Goal: Task Accomplishment & Management: Manage account settings

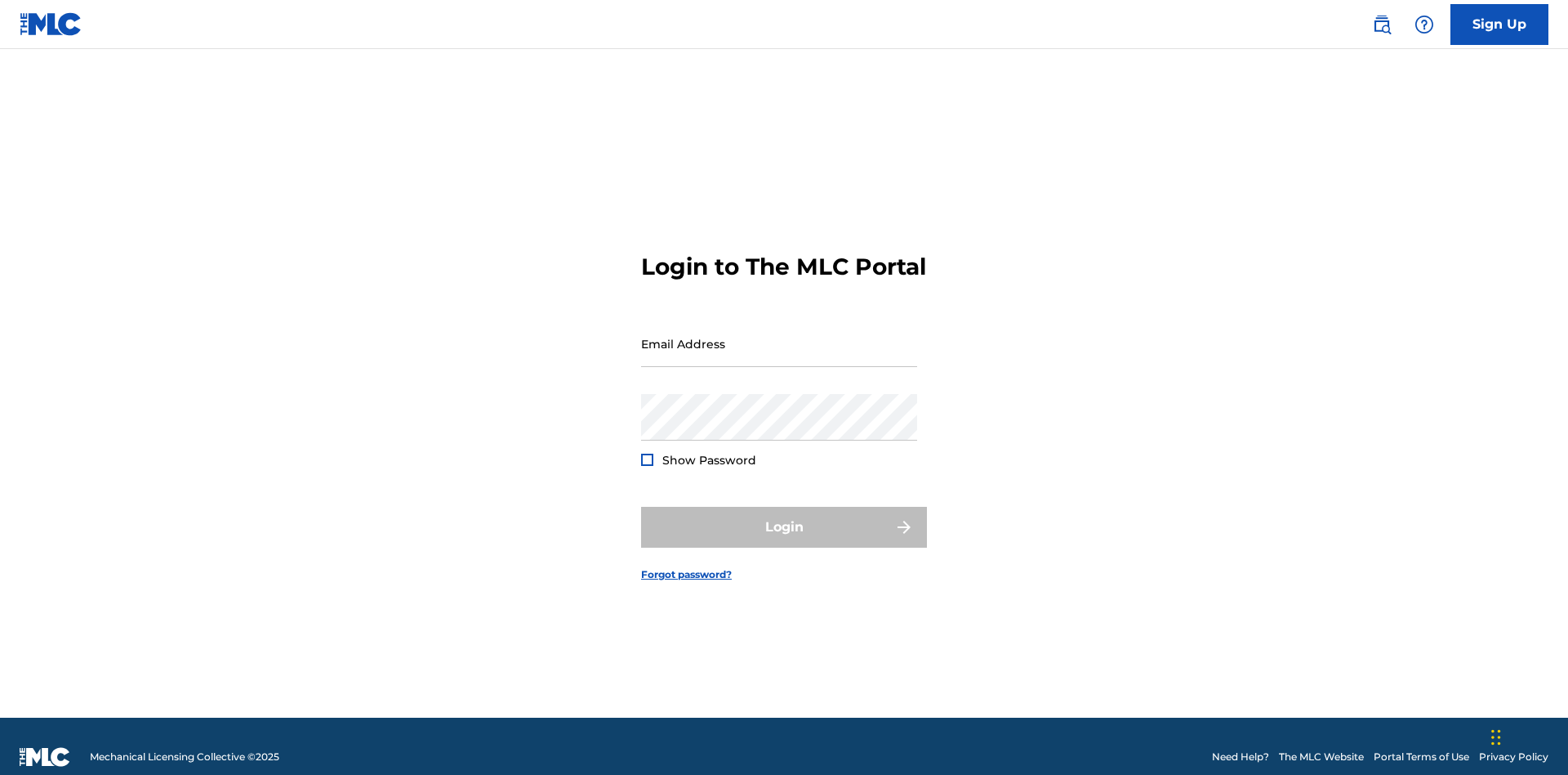
scroll to position [21, 0]
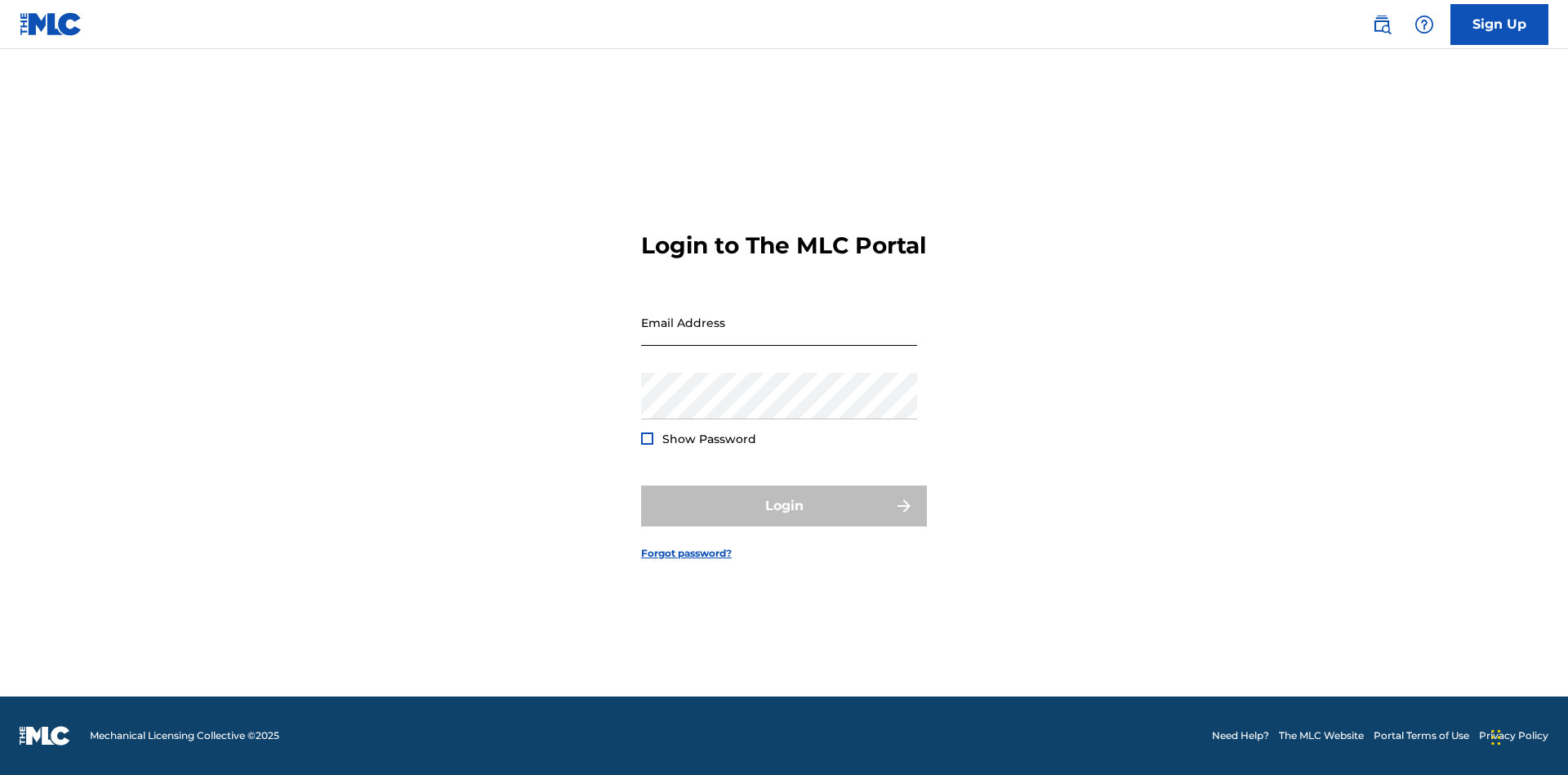
click at [779, 336] on input "Email Address" at bounding box center [779, 322] width 276 height 47
type input "[PERSON_NAME][EMAIL_ADDRESS][PERSON_NAME][DOMAIN_NAME]"
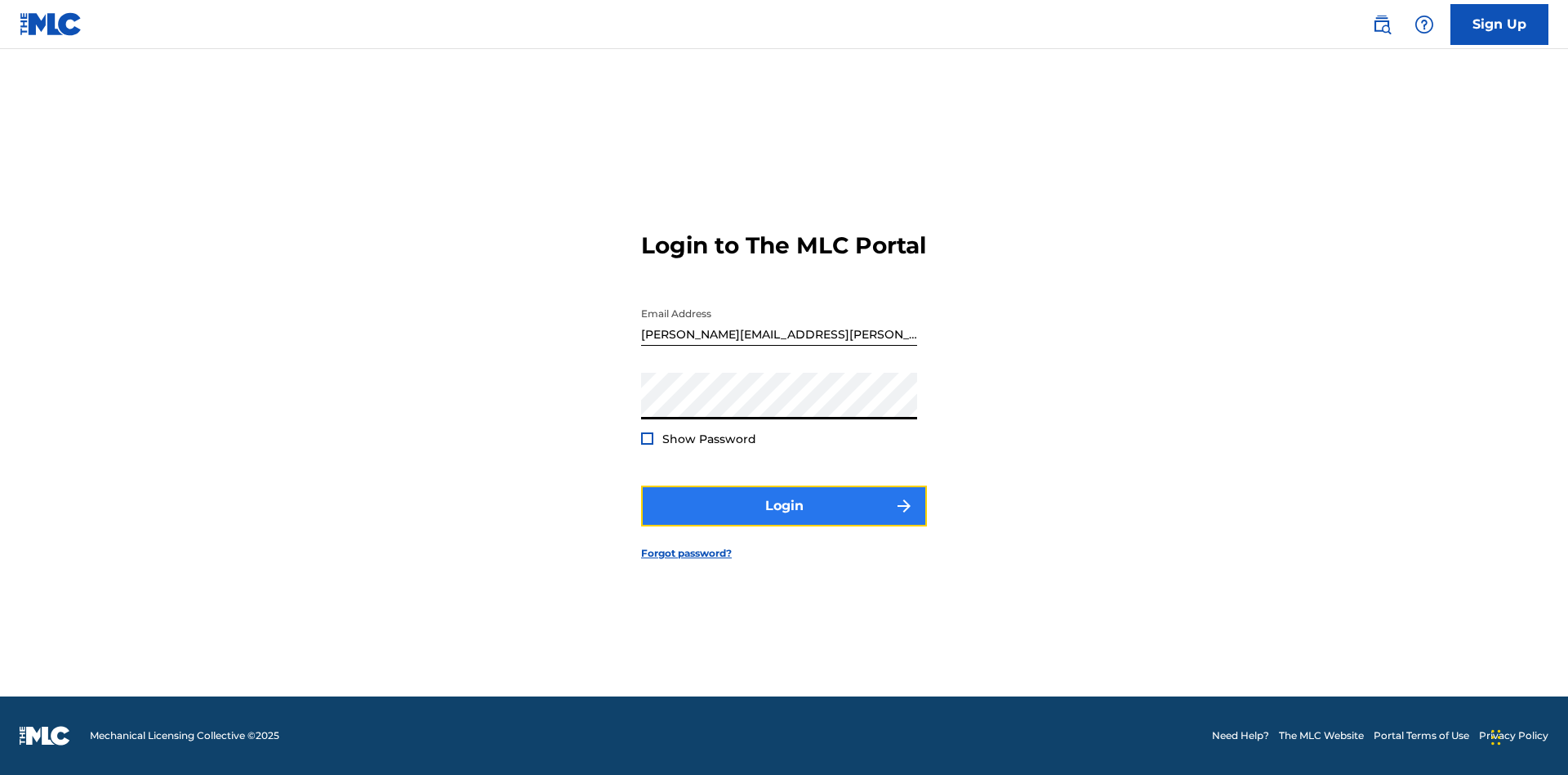
click at [784, 520] on button "Login" at bounding box center [784, 505] width 286 height 41
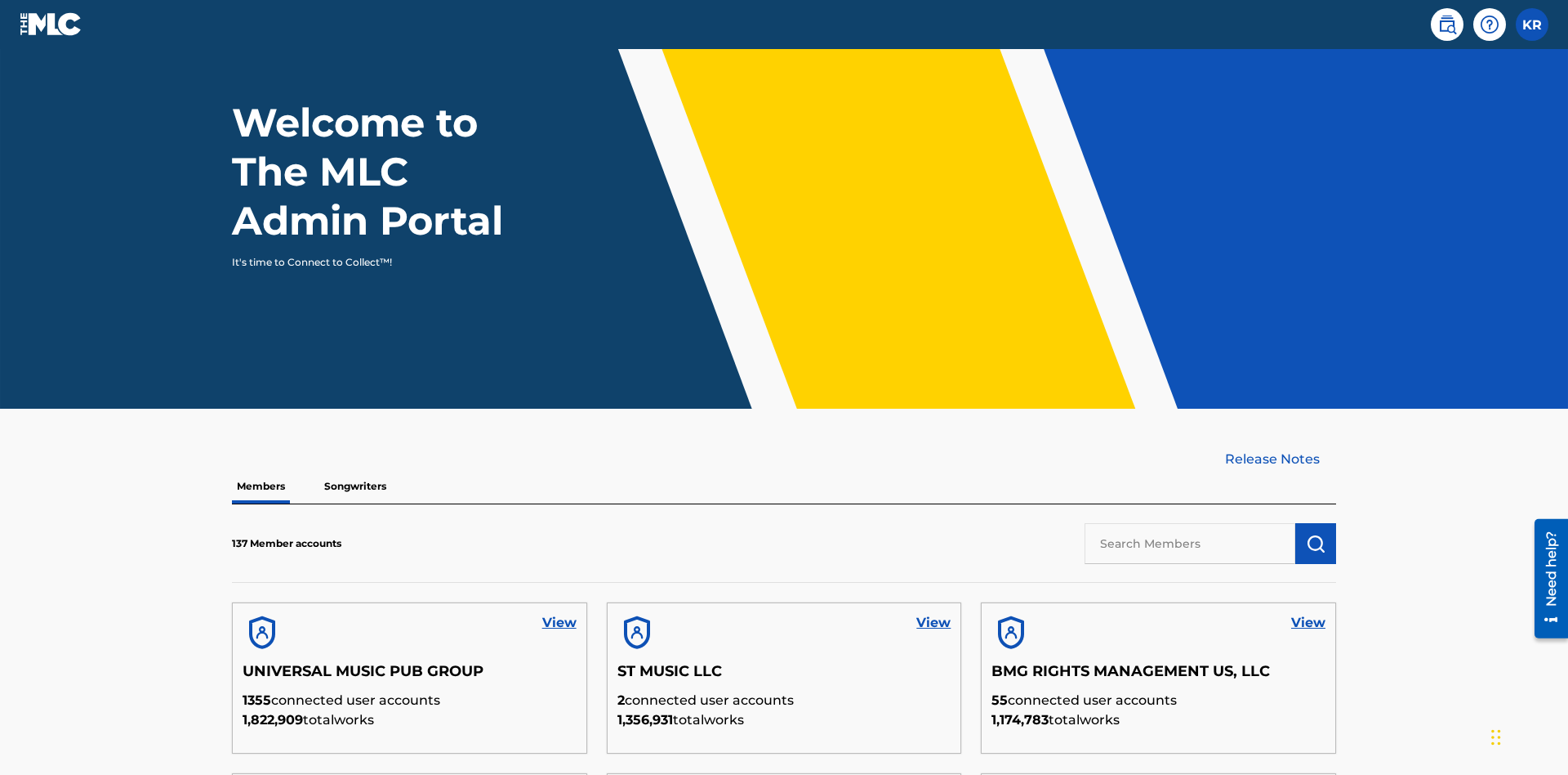
scroll to position [495, 0]
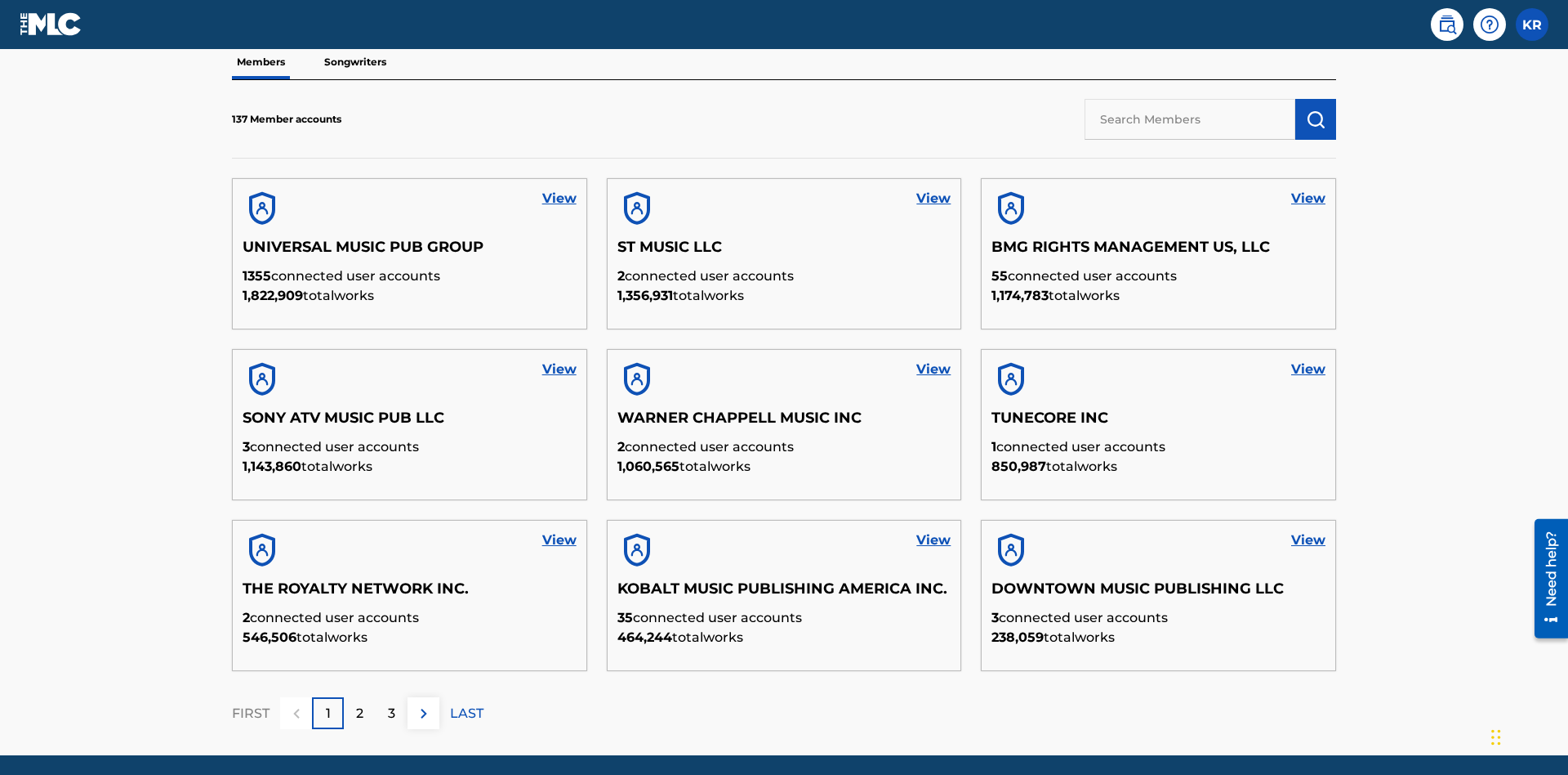
click at [1190, 119] on input "text" at bounding box center [1190, 119] width 211 height 41
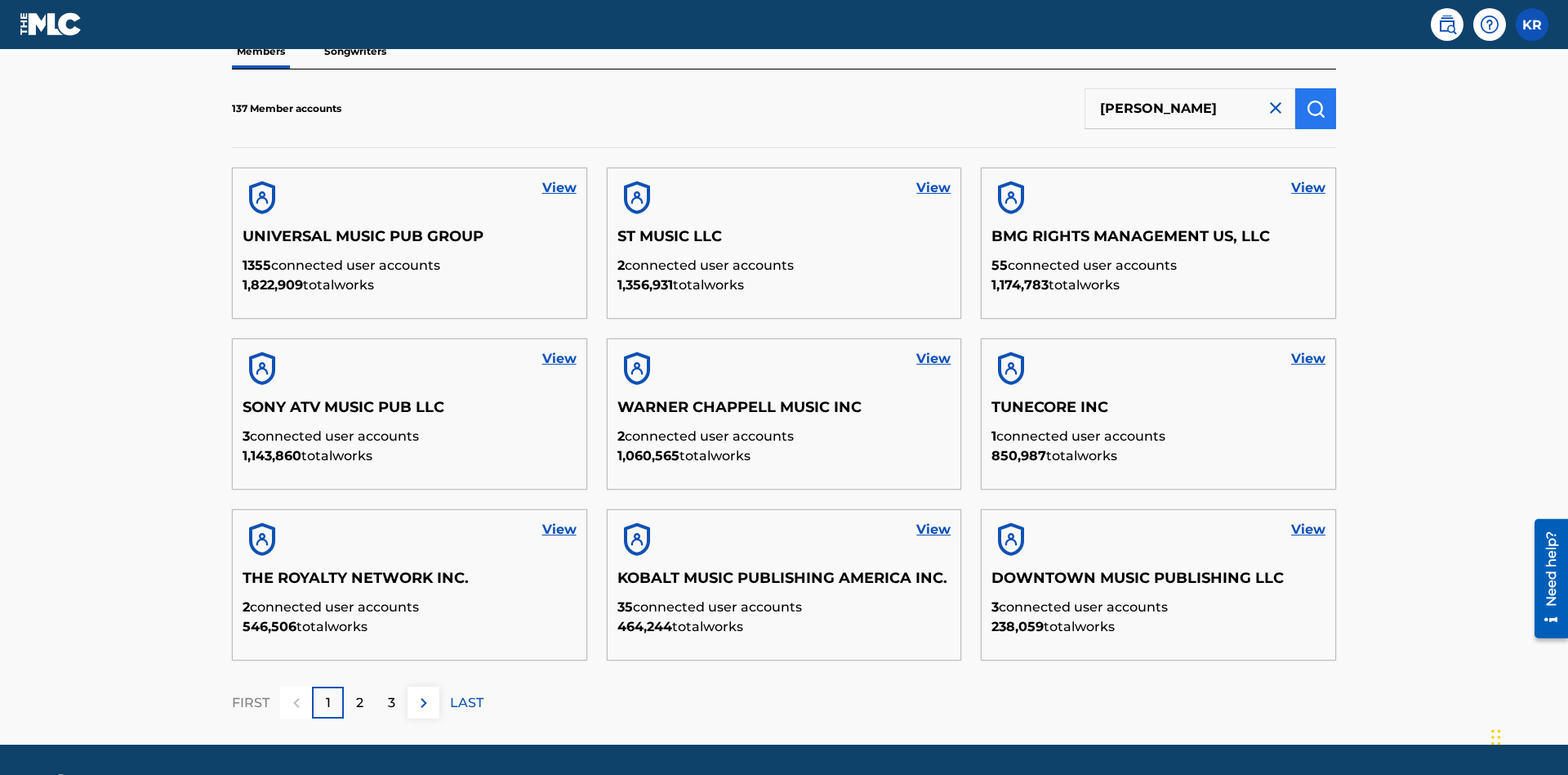
type input "[PERSON_NAME]"
click at [1316, 108] on img "submit" at bounding box center [1316, 108] width 20 height 20
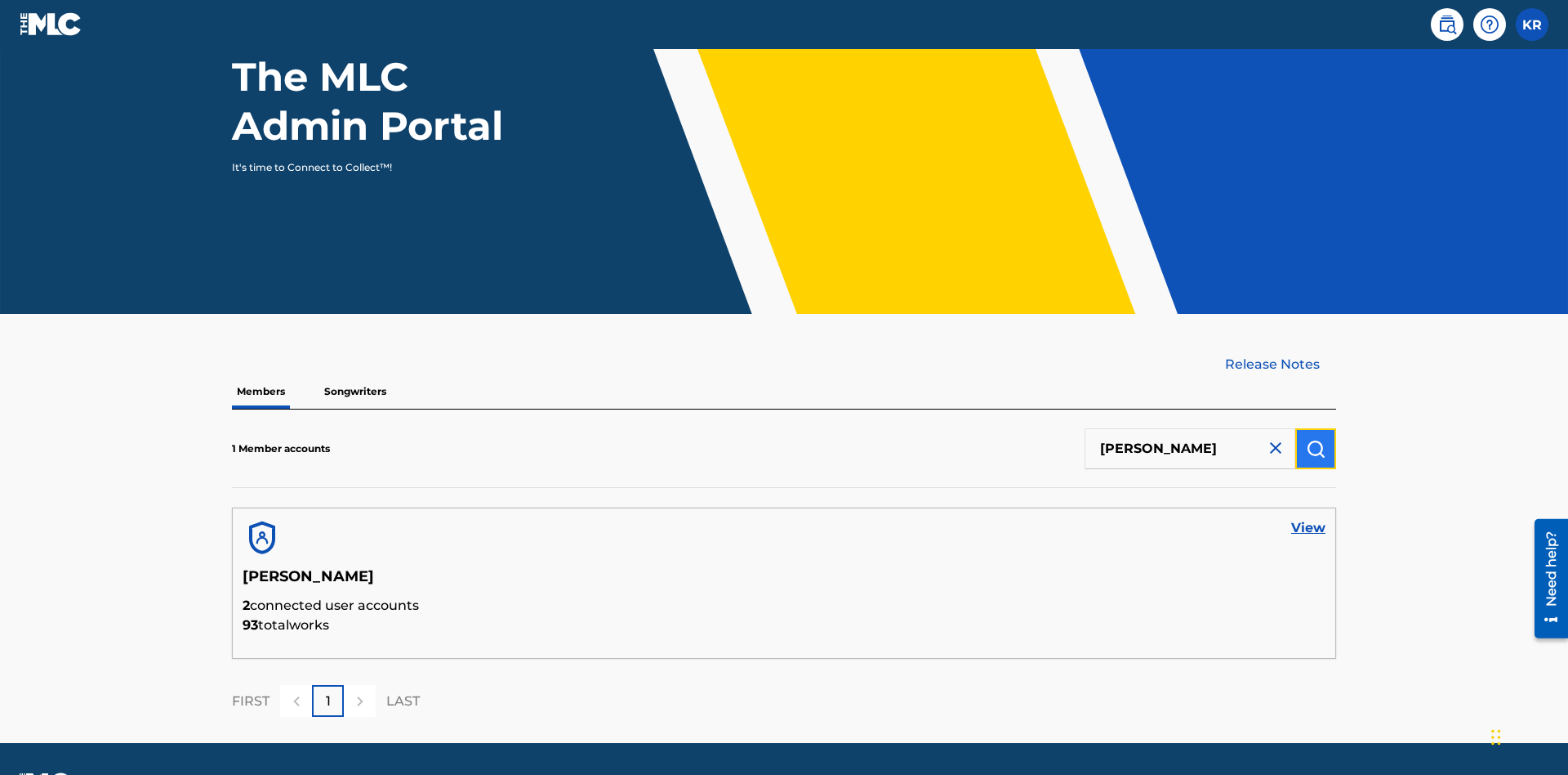
scroll to position [212, 0]
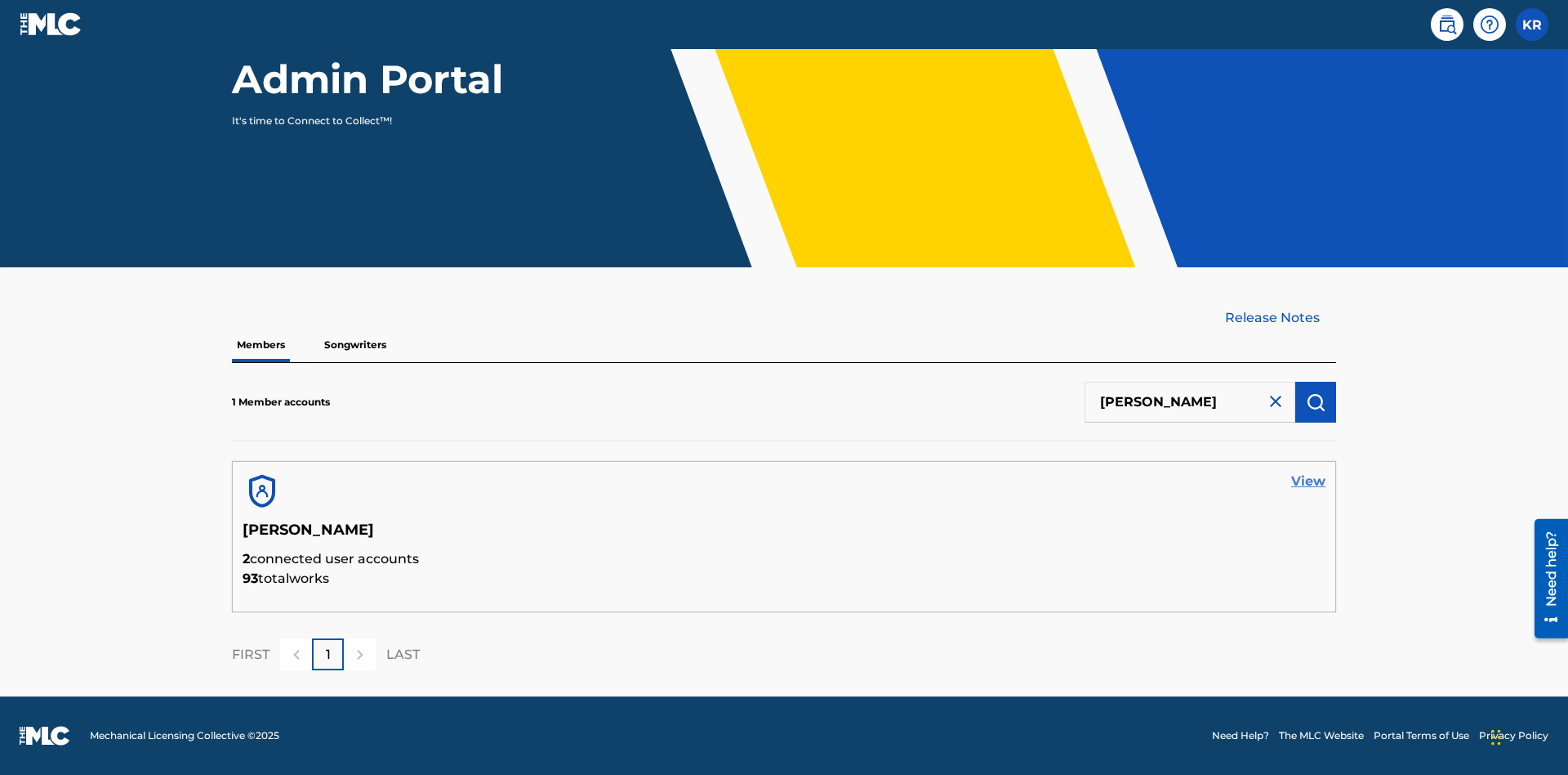
click at [1309, 482] on link "View" at bounding box center [1309, 482] width 34 height 20
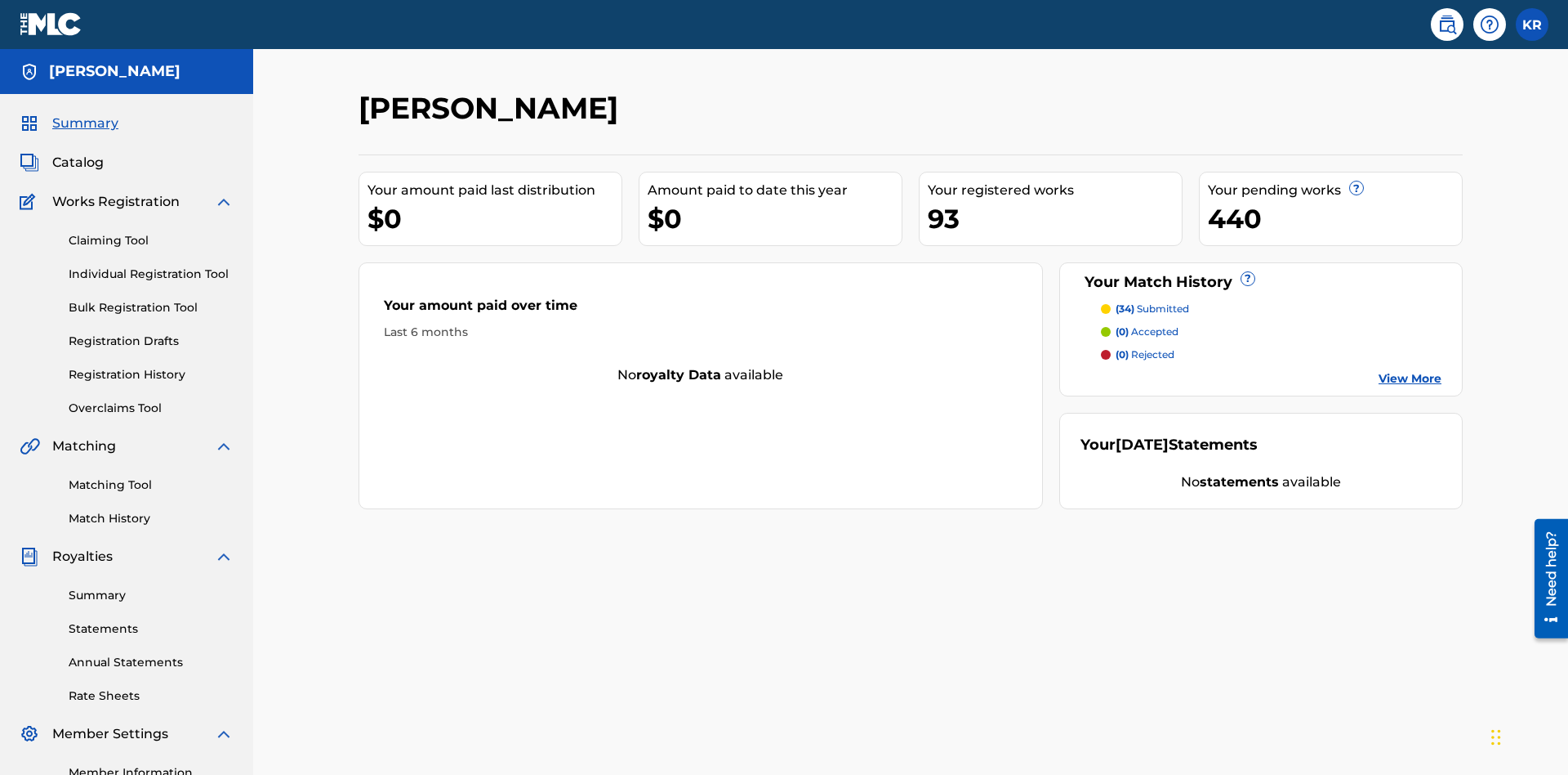
scroll to position [205, 0]
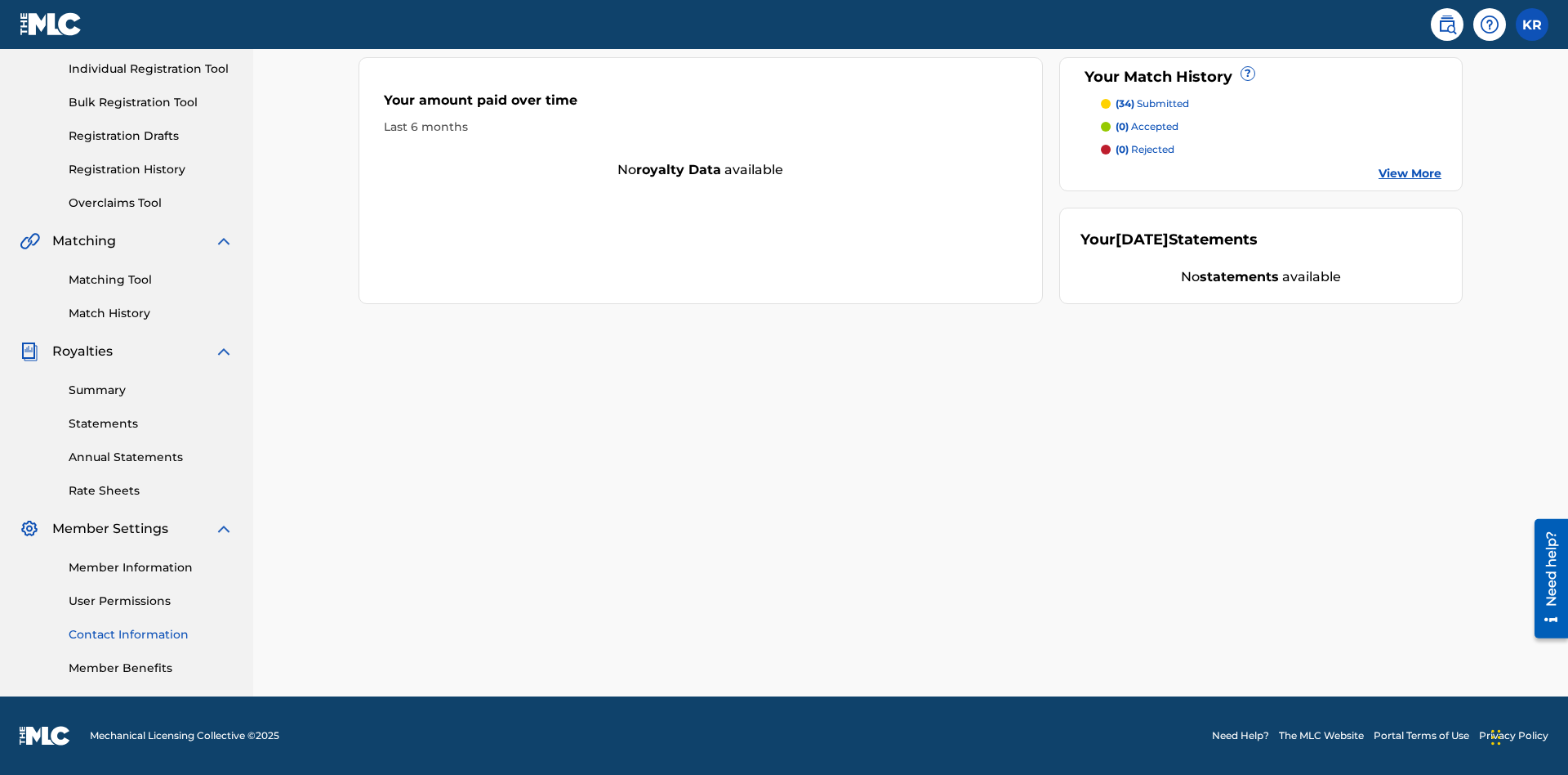
click at [151, 634] on link "Contact Information" at bounding box center [151, 634] width 165 height 17
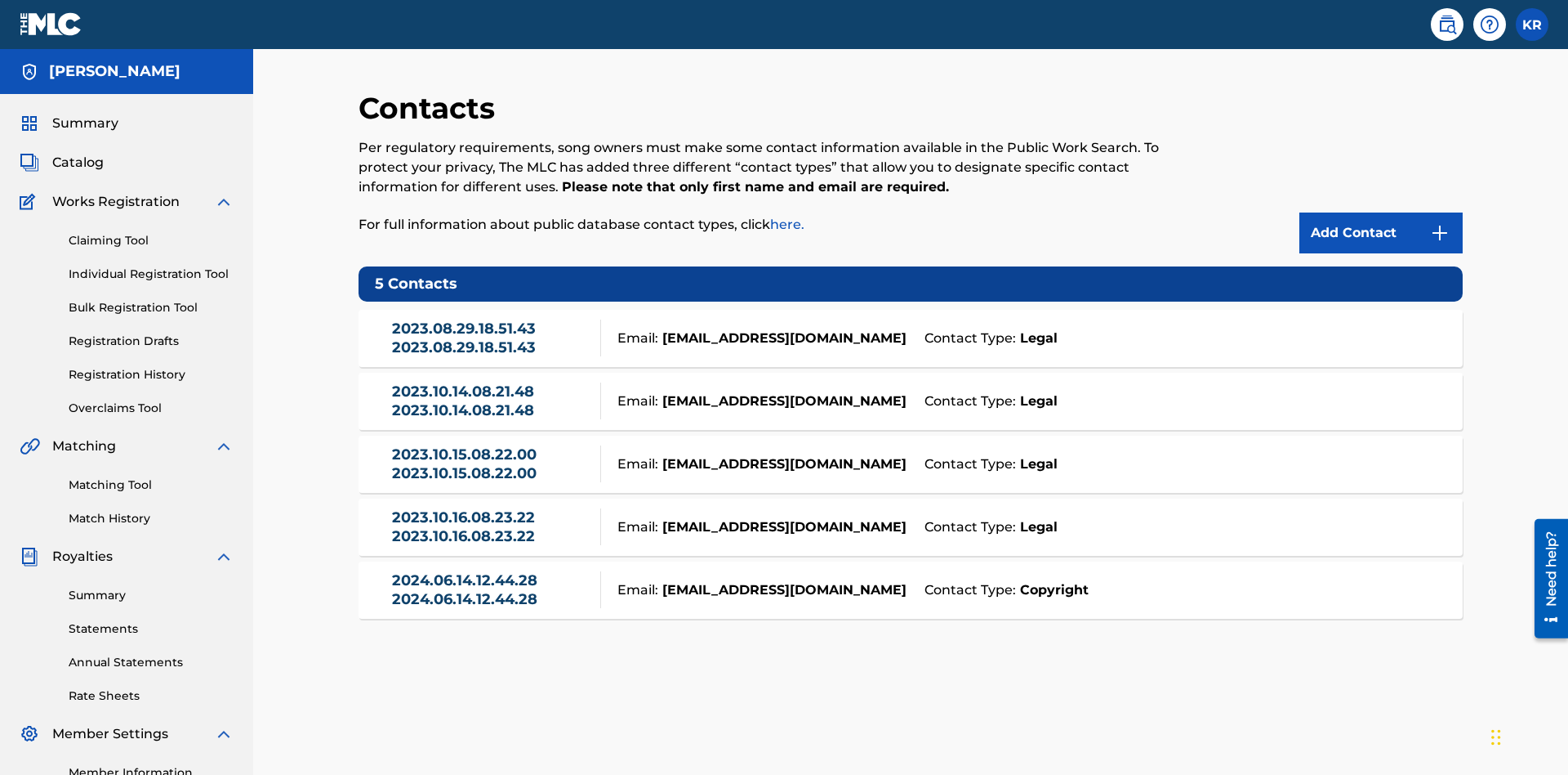
scroll to position [125, 0]
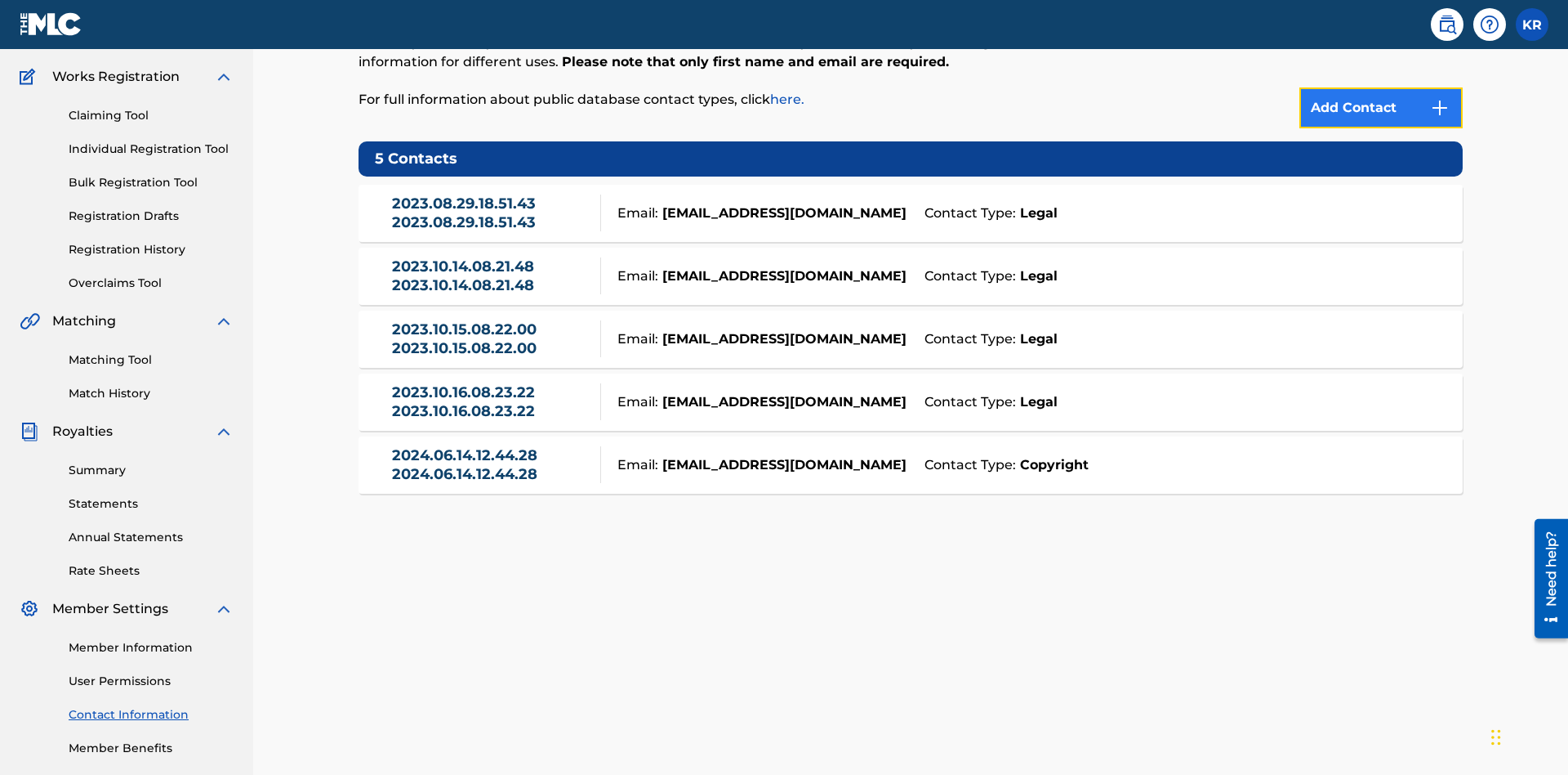
click at [1440, 108] on img at bounding box center [1440, 107] width 20 height 20
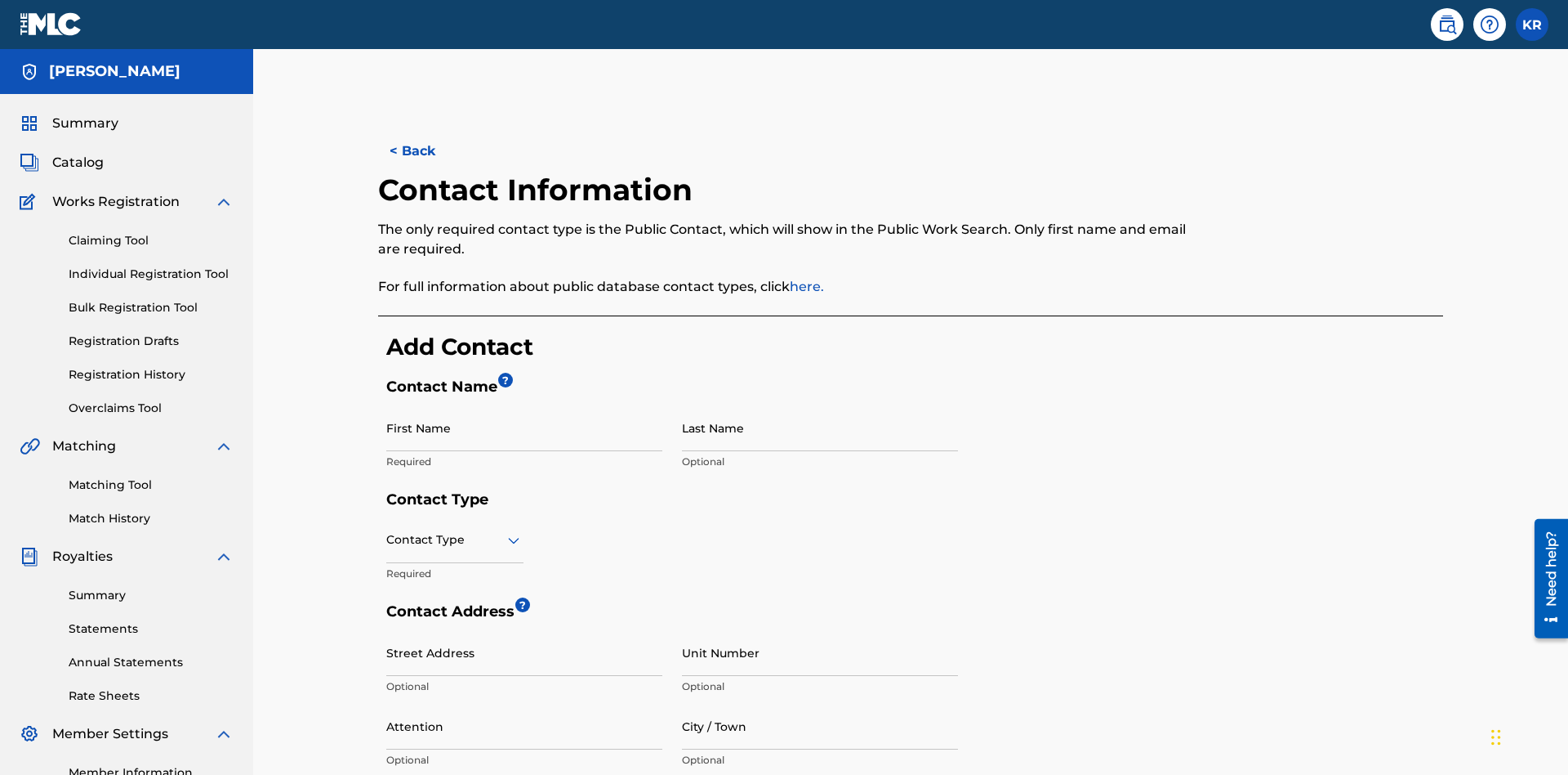
scroll to position [306, 0]
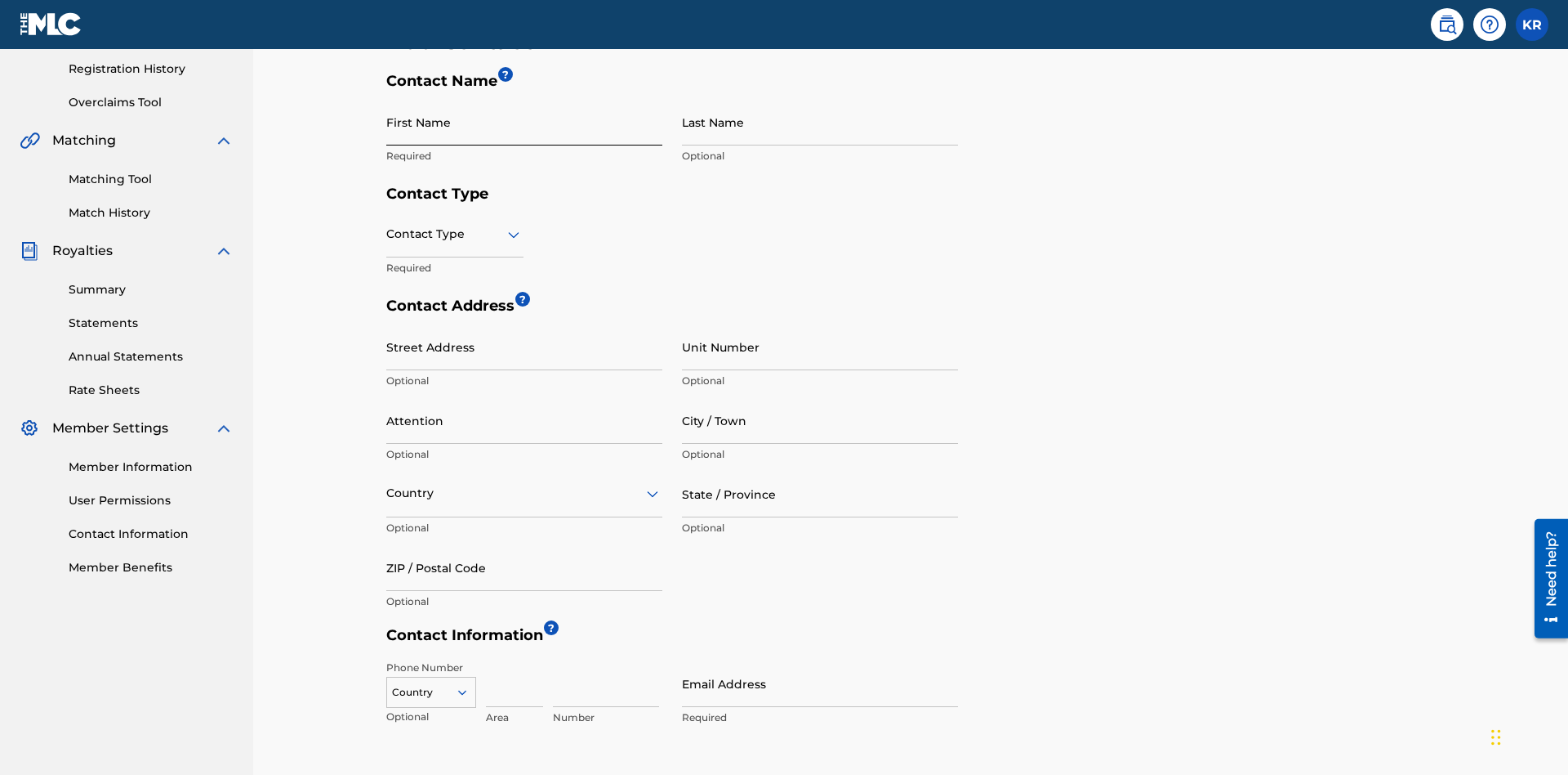
click at [524, 122] on input "First Name" at bounding box center [524, 122] width 276 height 47
type input "2025.09.19.04.23.25"
click at [820, 122] on input "Last Name" at bounding box center [820, 122] width 276 height 47
type input "2025.09.19.04.23.25"
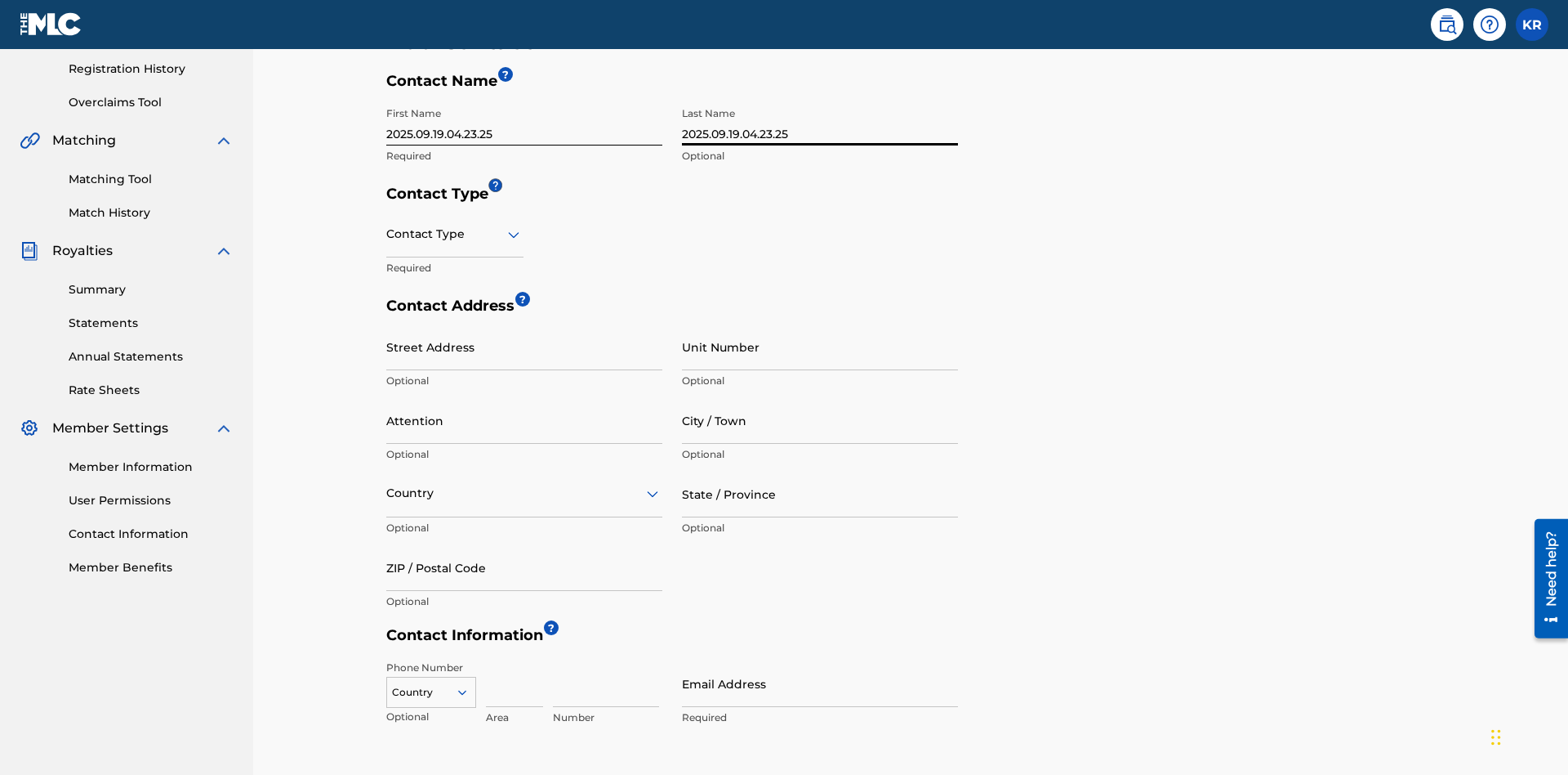
click at [387, 226] on input "text" at bounding box center [387, 235] width 3 height 17
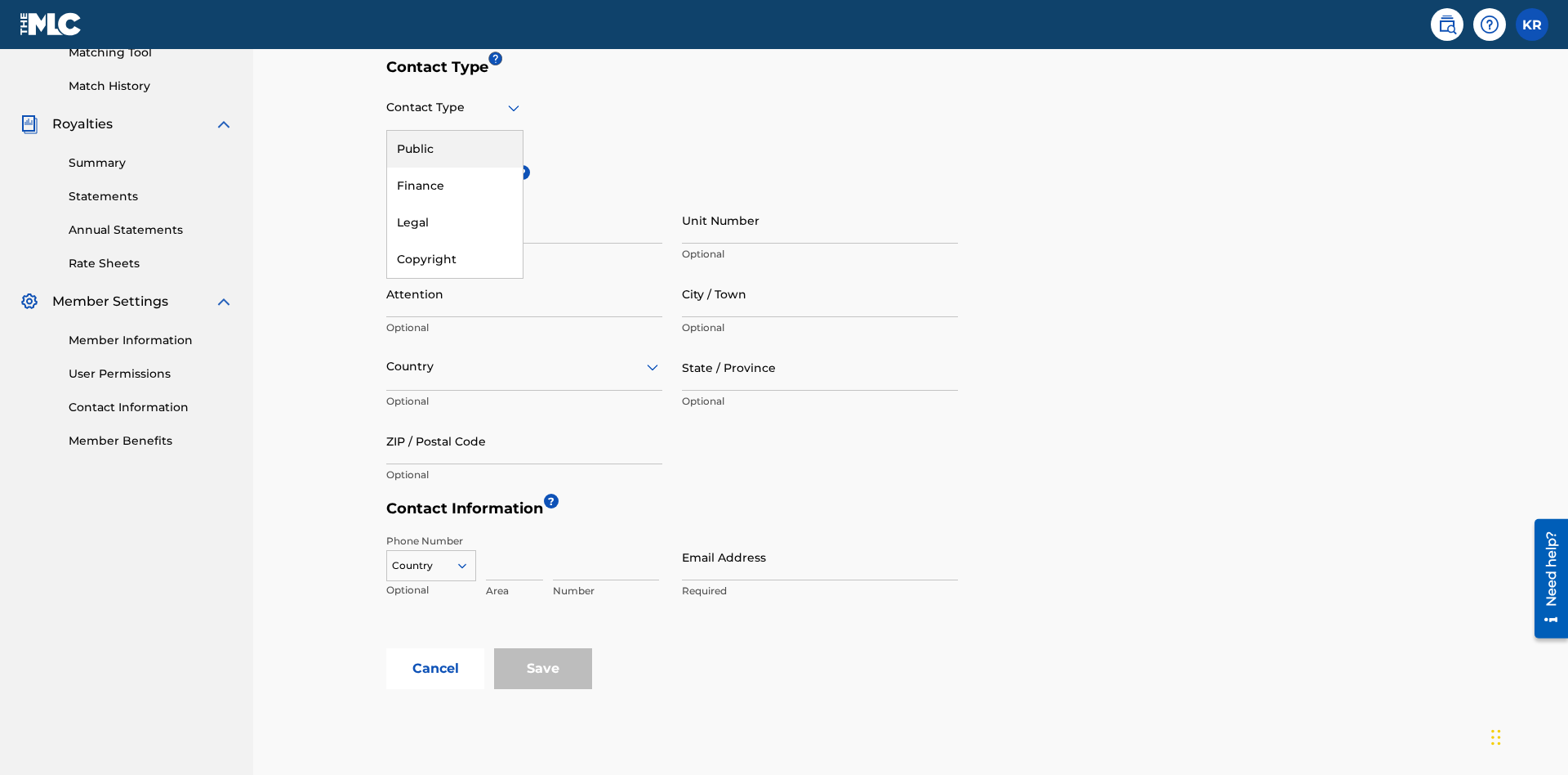
click at [455, 222] on div "Legal" at bounding box center [455, 222] width 136 height 37
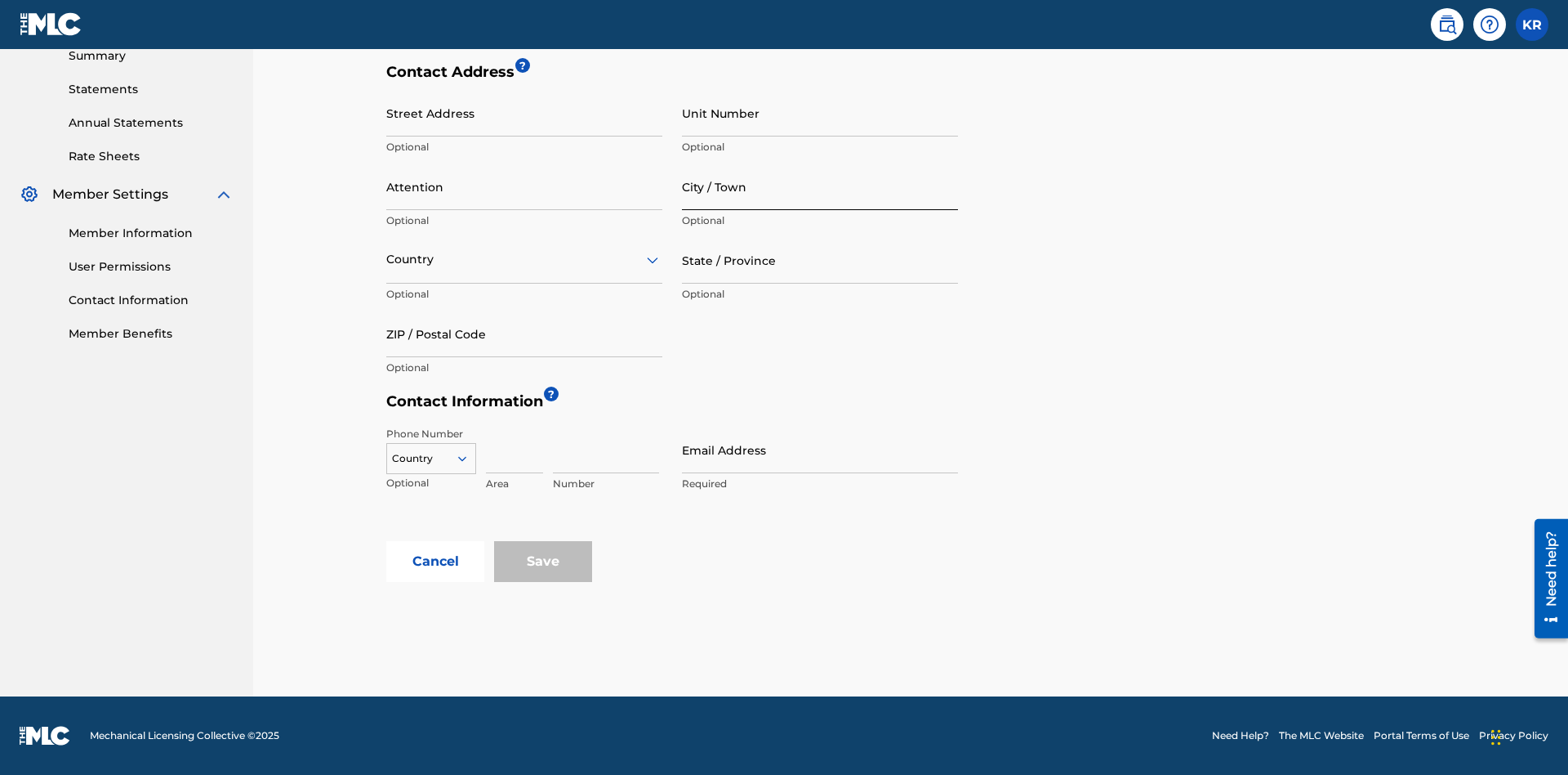
click at [820, 186] on input "City / Town" at bounding box center [820, 186] width 276 height 47
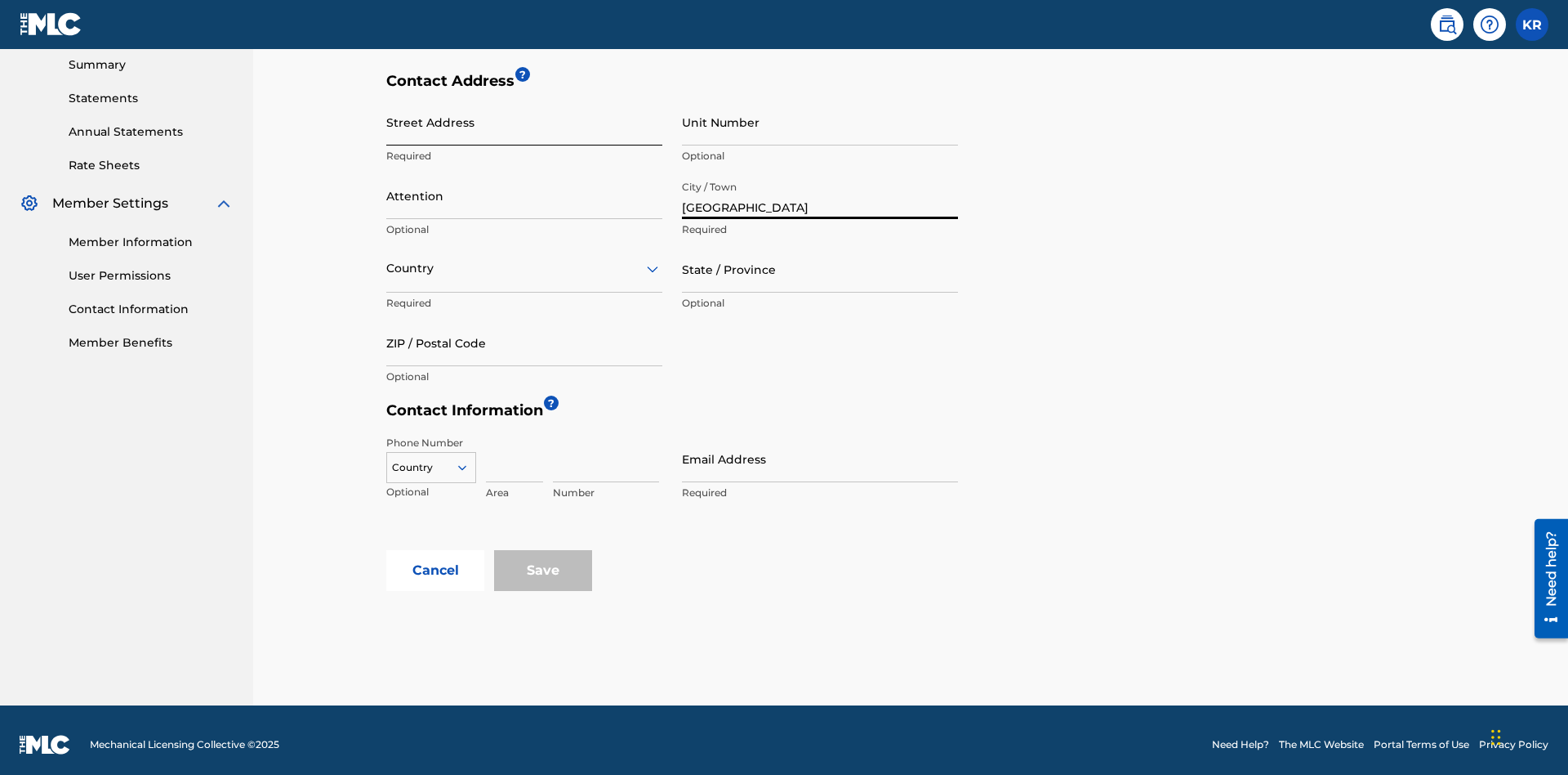
type input "[GEOGRAPHIC_DATA]"
click at [524, 122] on input "Street Address" at bounding box center [524, 122] width 276 height 47
type input "[STREET_ADDRESS]"
click at [820, 122] on input "Unit Number" at bounding box center [820, 122] width 276 height 47
type input "3B"
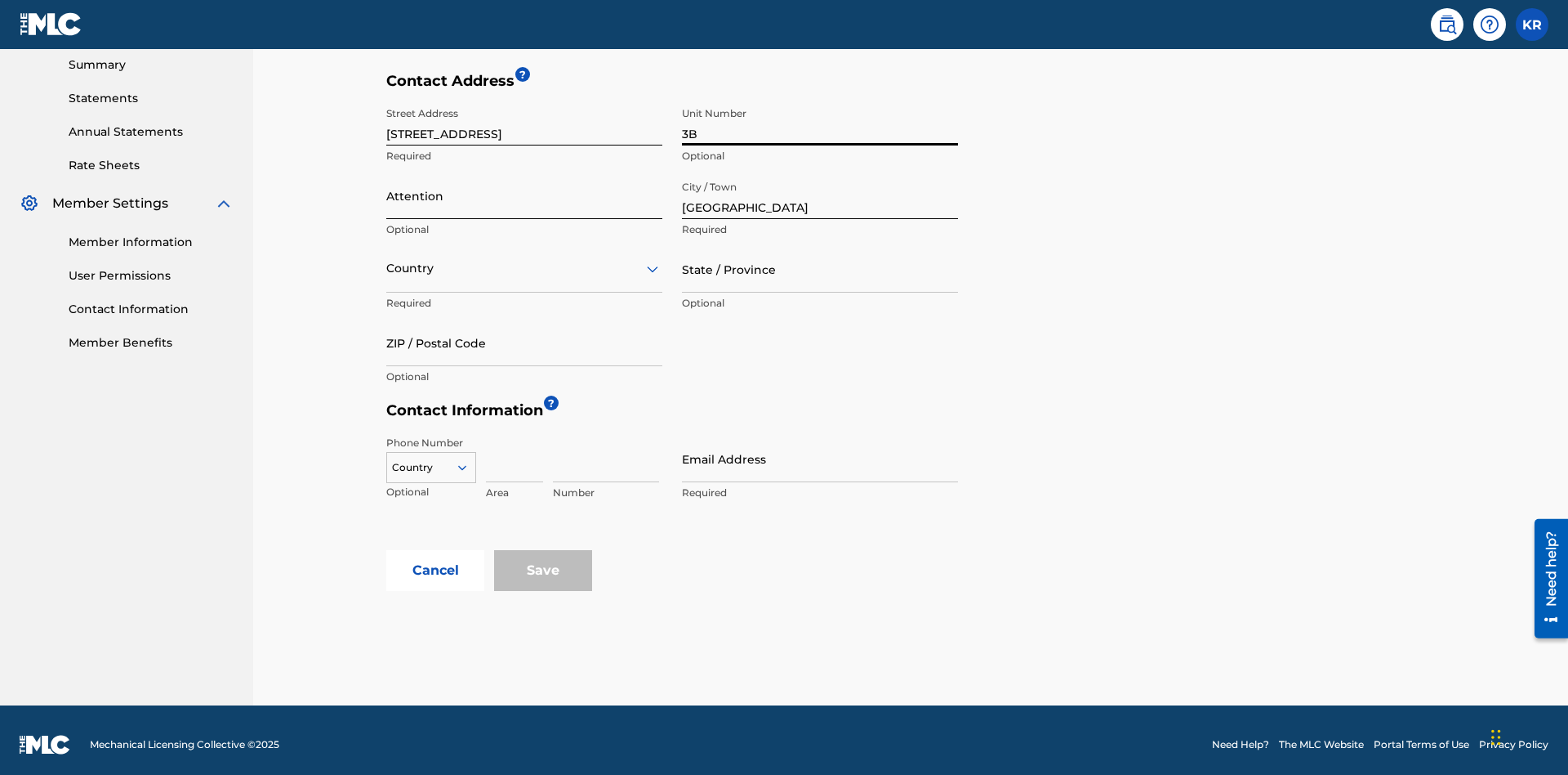
click at [524, 186] on input "Attention" at bounding box center [524, 196] width 276 height 47
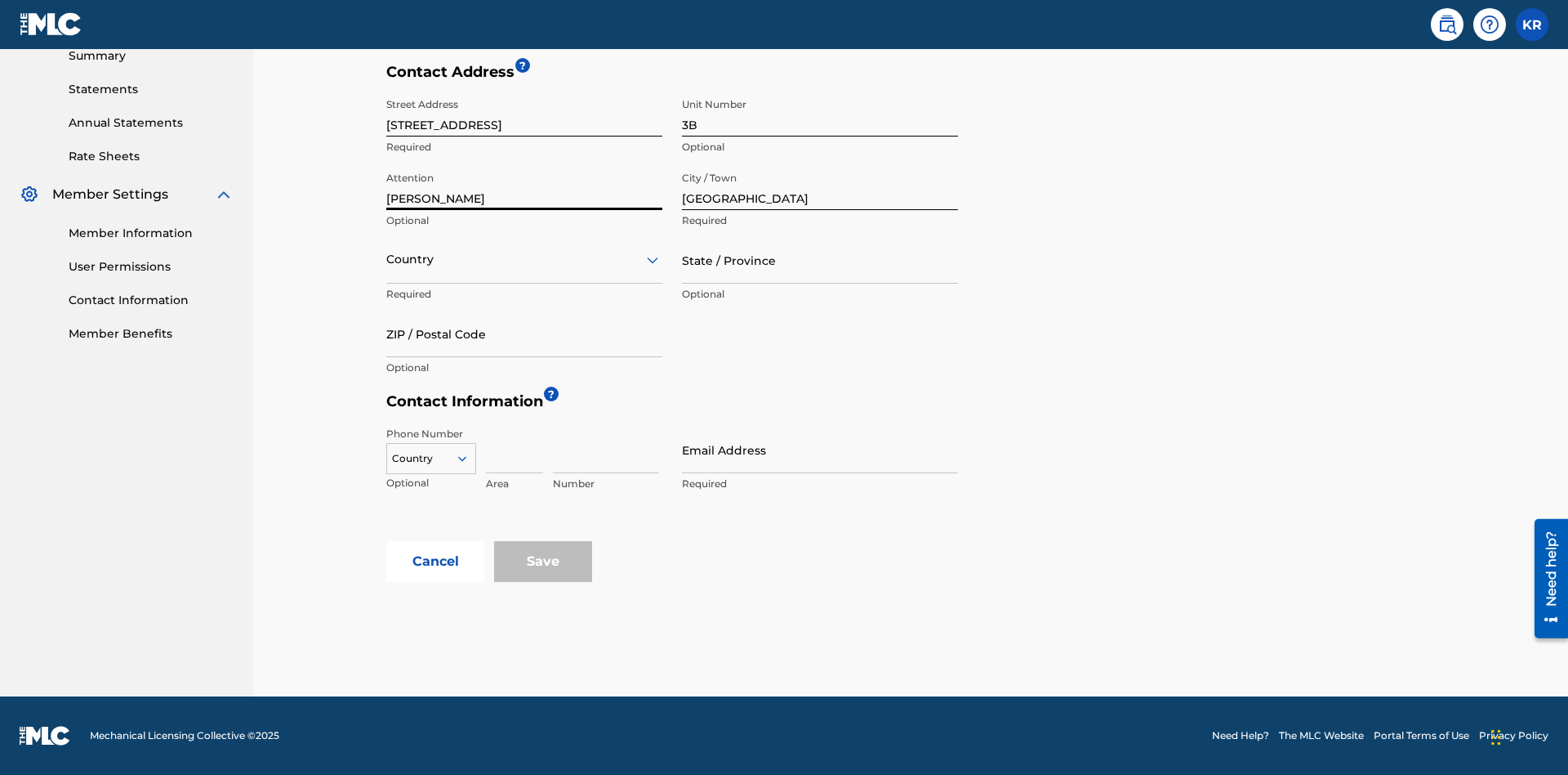
type input "[PERSON_NAME]"
click at [387, 259] on input "text" at bounding box center [387, 259] width 3 height 17
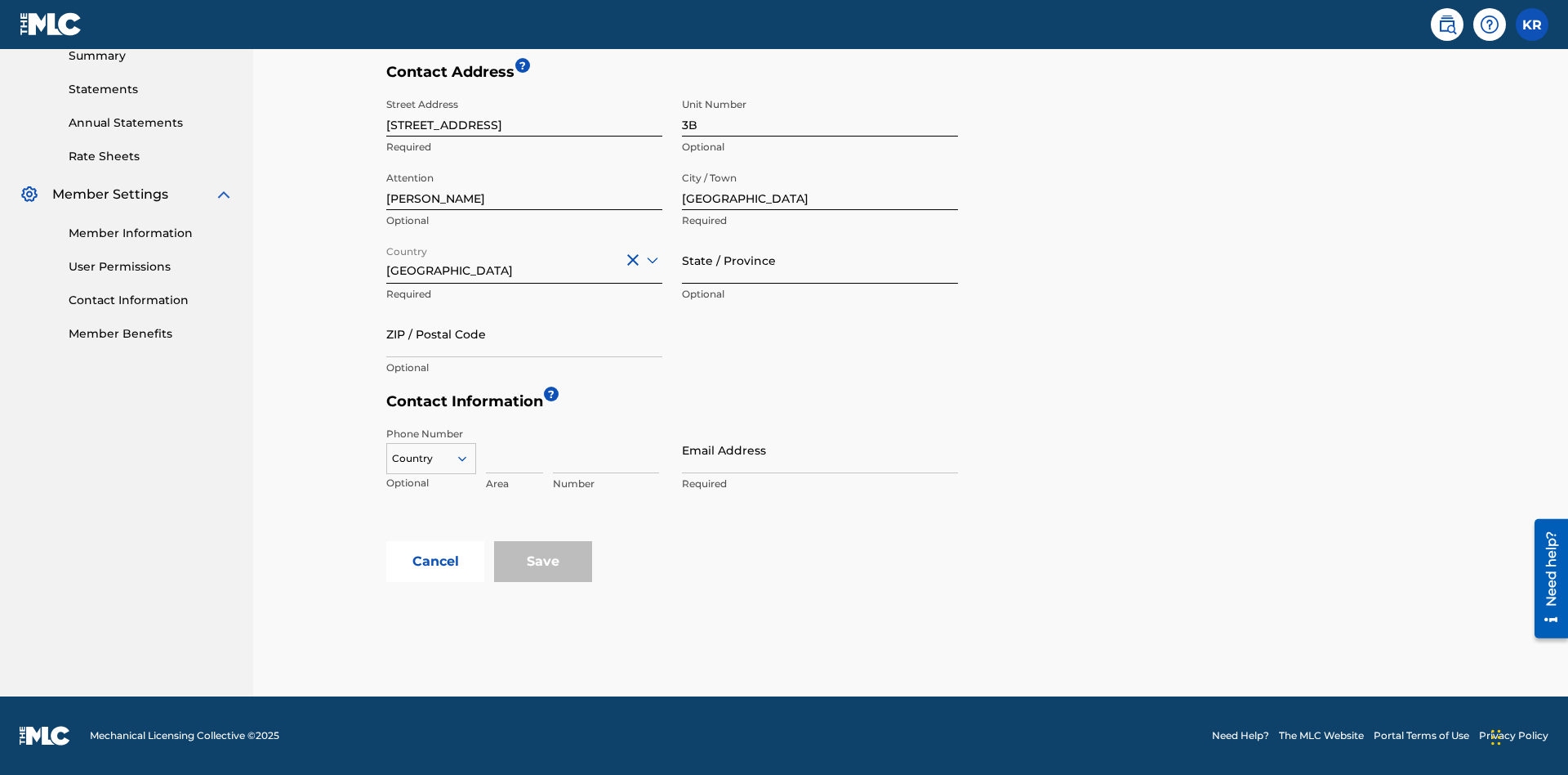
click at [820, 260] on input "State / Province" at bounding box center [820, 260] width 276 height 47
type input "Varna"
click at [524, 333] on input "ZIP / Postal Code" at bounding box center [524, 333] width 276 height 47
type input "V5X 2Z9"
click at [469, 459] on icon at bounding box center [461, 458] width 14 height 14
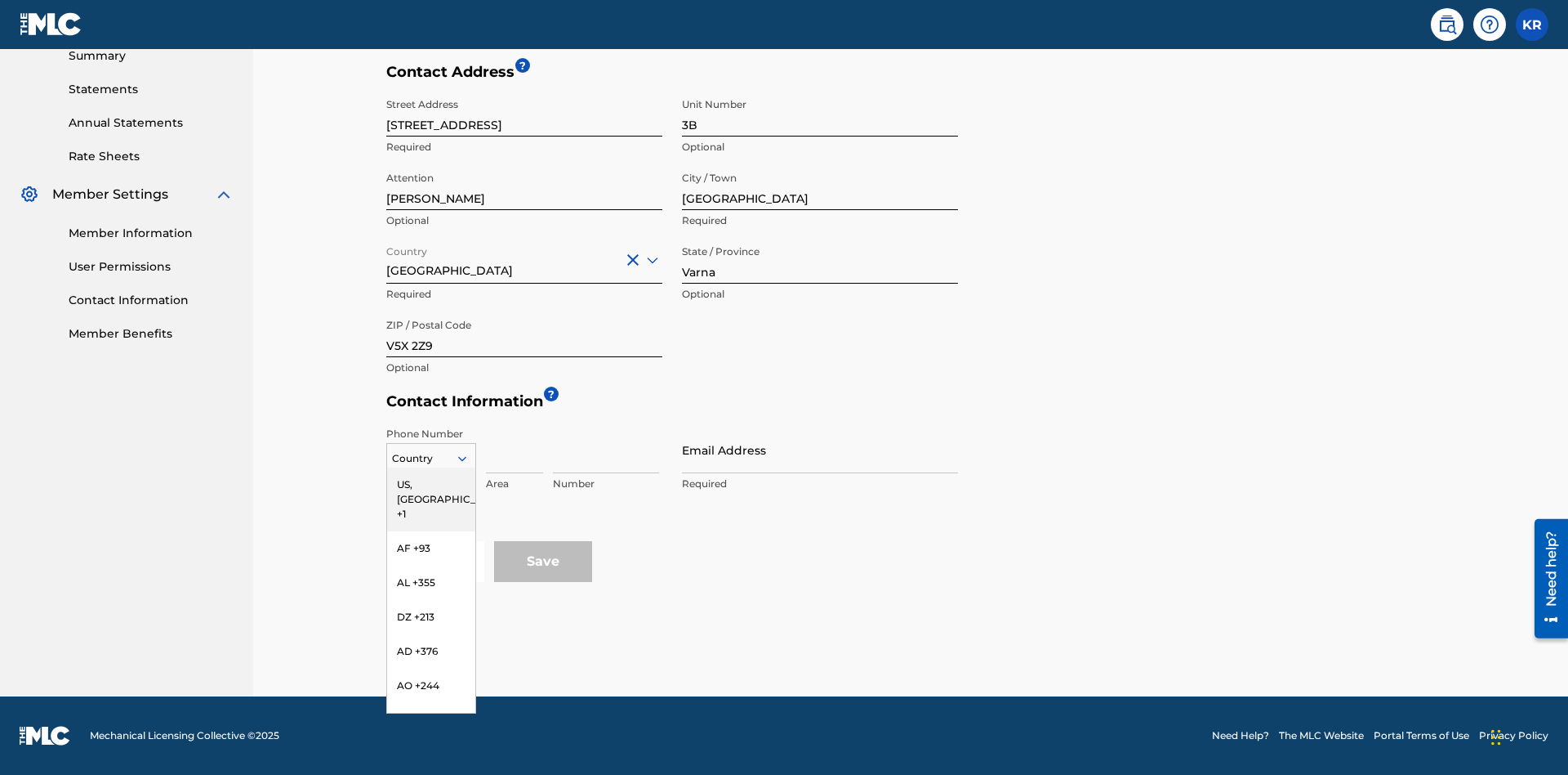
click at [431, 484] on div "US, [GEOGRAPHIC_DATA] +1" at bounding box center [431, 499] width 88 height 64
click at [514, 449] on input at bounding box center [514, 449] width 57 height 47
type input "202"
click at [607, 449] on input at bounding box center [607, 449] width 106 height 47
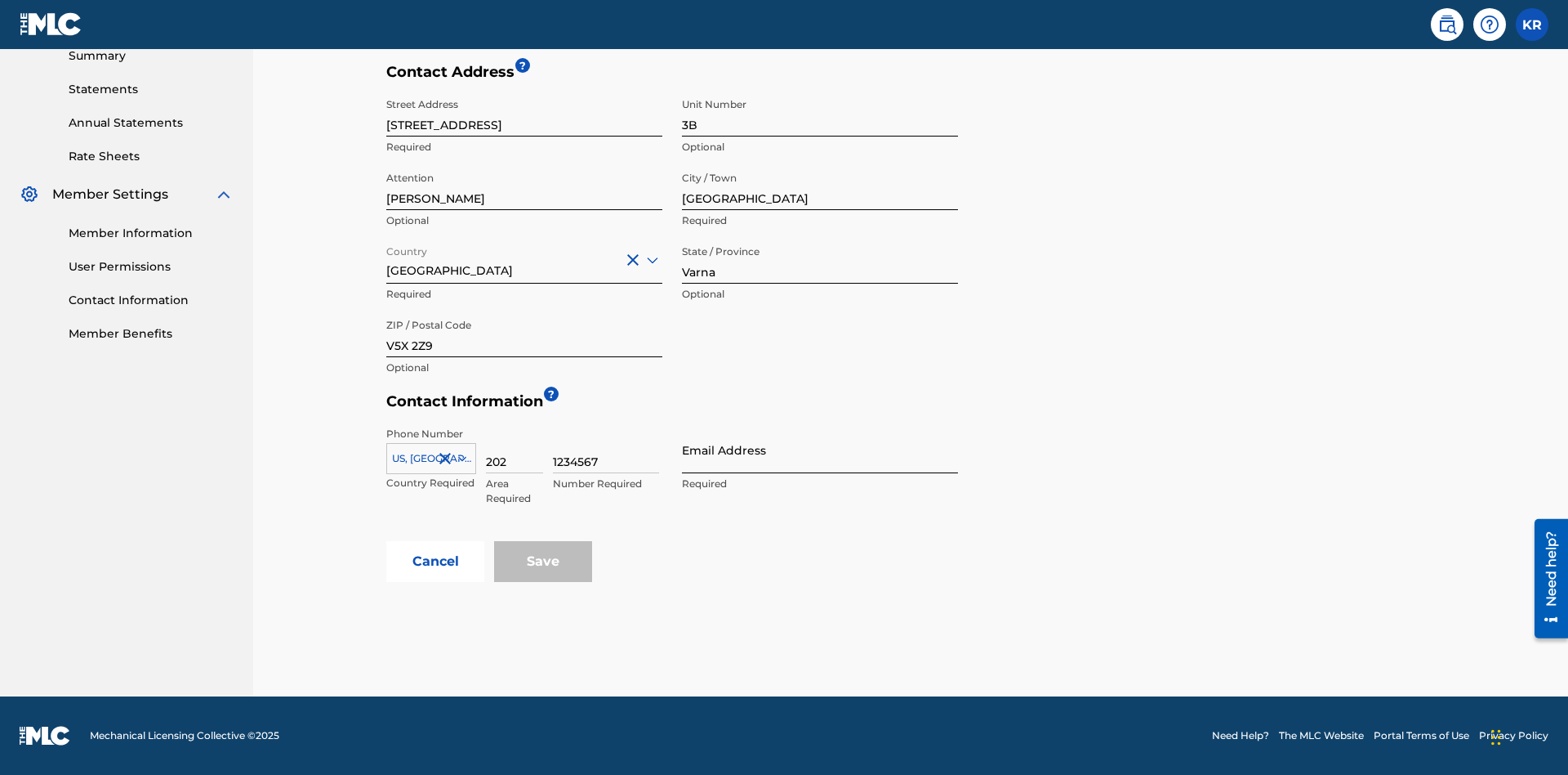
type input "1234567"
click at [820, 449] on input "Email Address" at bounding box center [820, 449] width 276 height 47
type input "[EMAIL_ADDRESS][DOMAIN_NAME]"
click at [436, 561] on button "Cancel" at bounding box center [435, 561] width 98 height 41
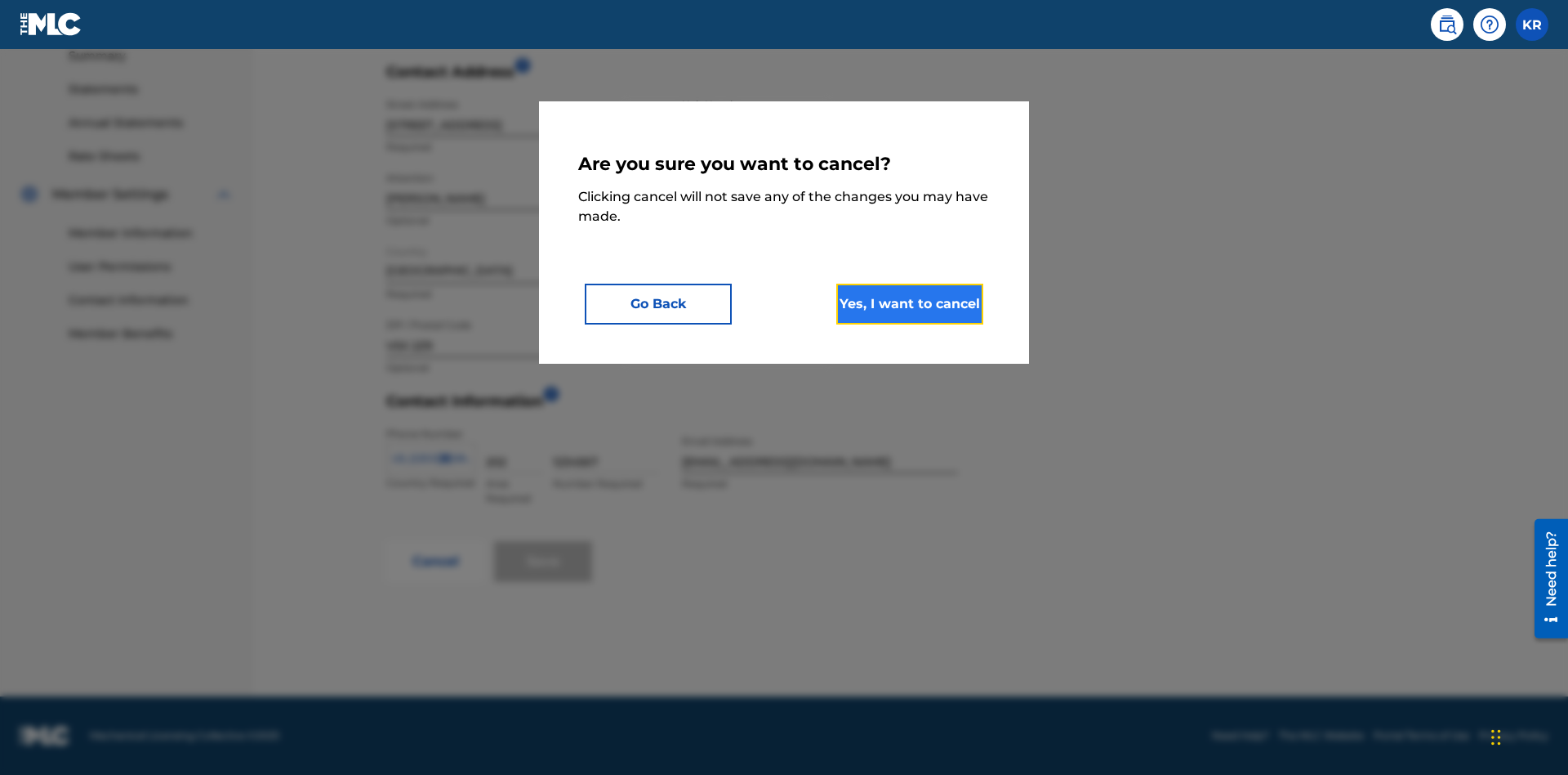
click at [910, 303] on button "Yes, I want to cancel" at bounding box center [909, 304] width 147 height 41
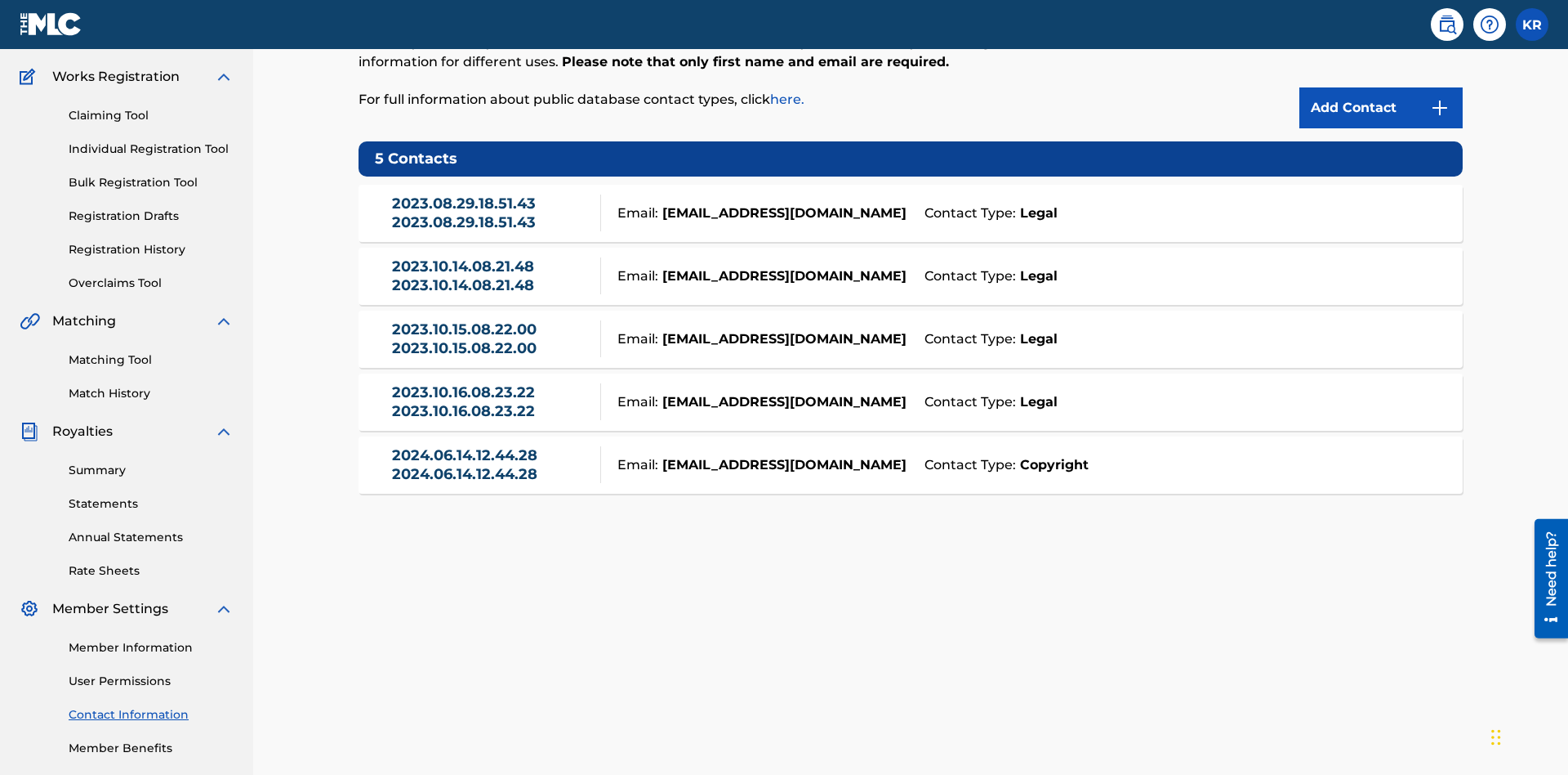
scroll to position [205, 0]
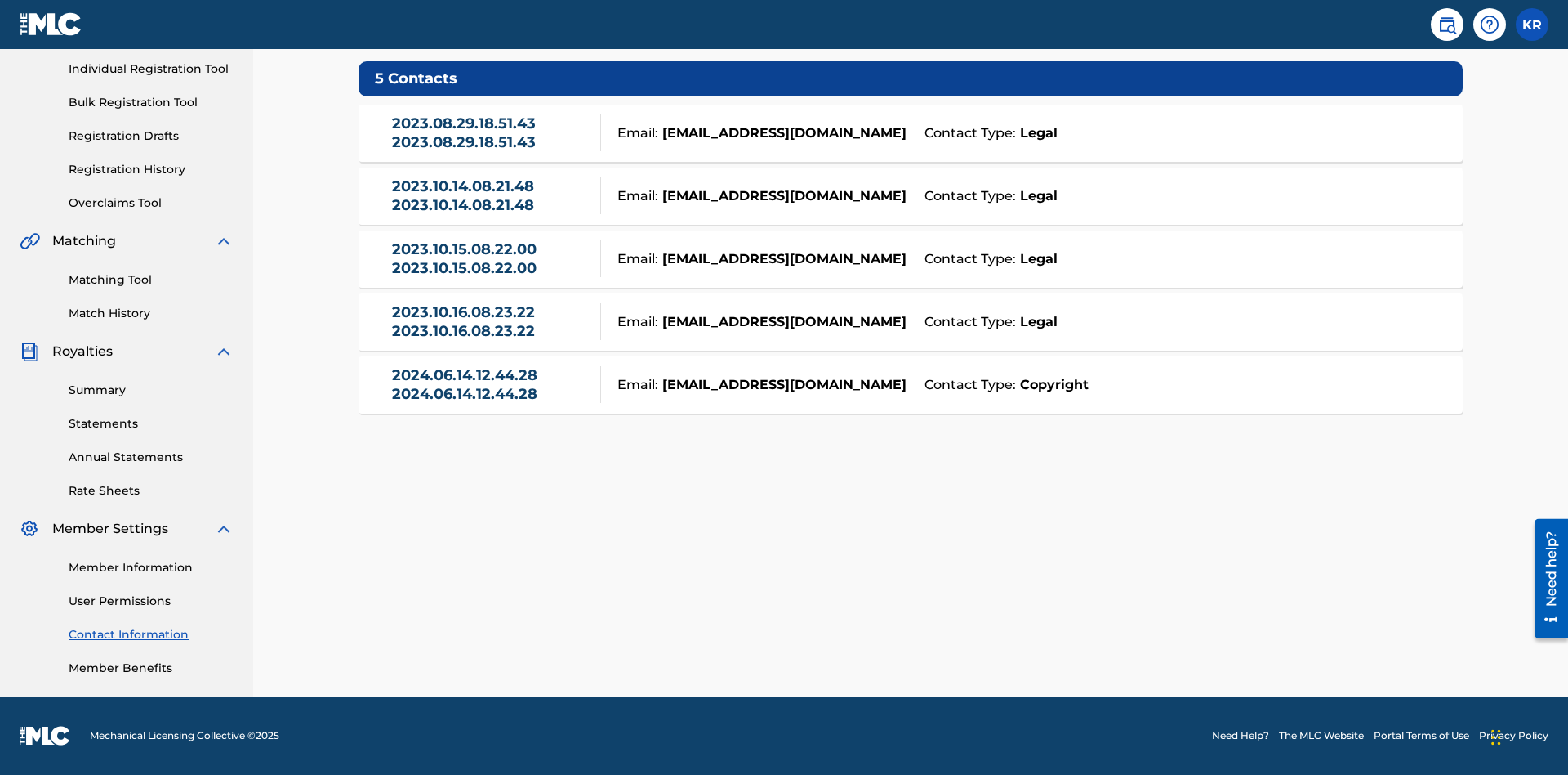
click at [911, 132] on div "Email: [EMAIL_ADDRESS][DOMAIN_NAME]" at bounding box center [757, 133] width 314 height 20
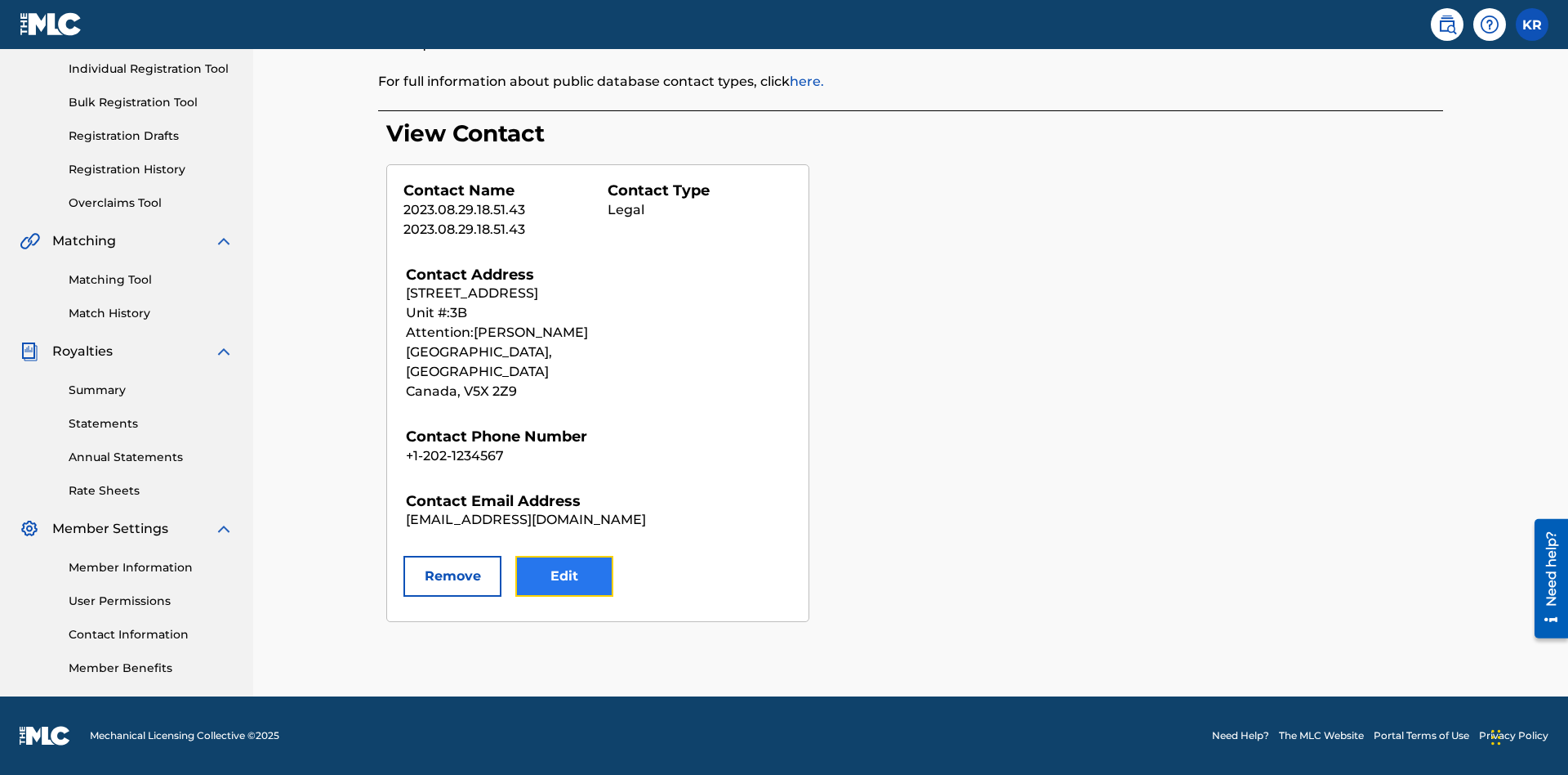
click at [565, 557] on button "Edit" at bounding box center [564, 576] width 98 height 41
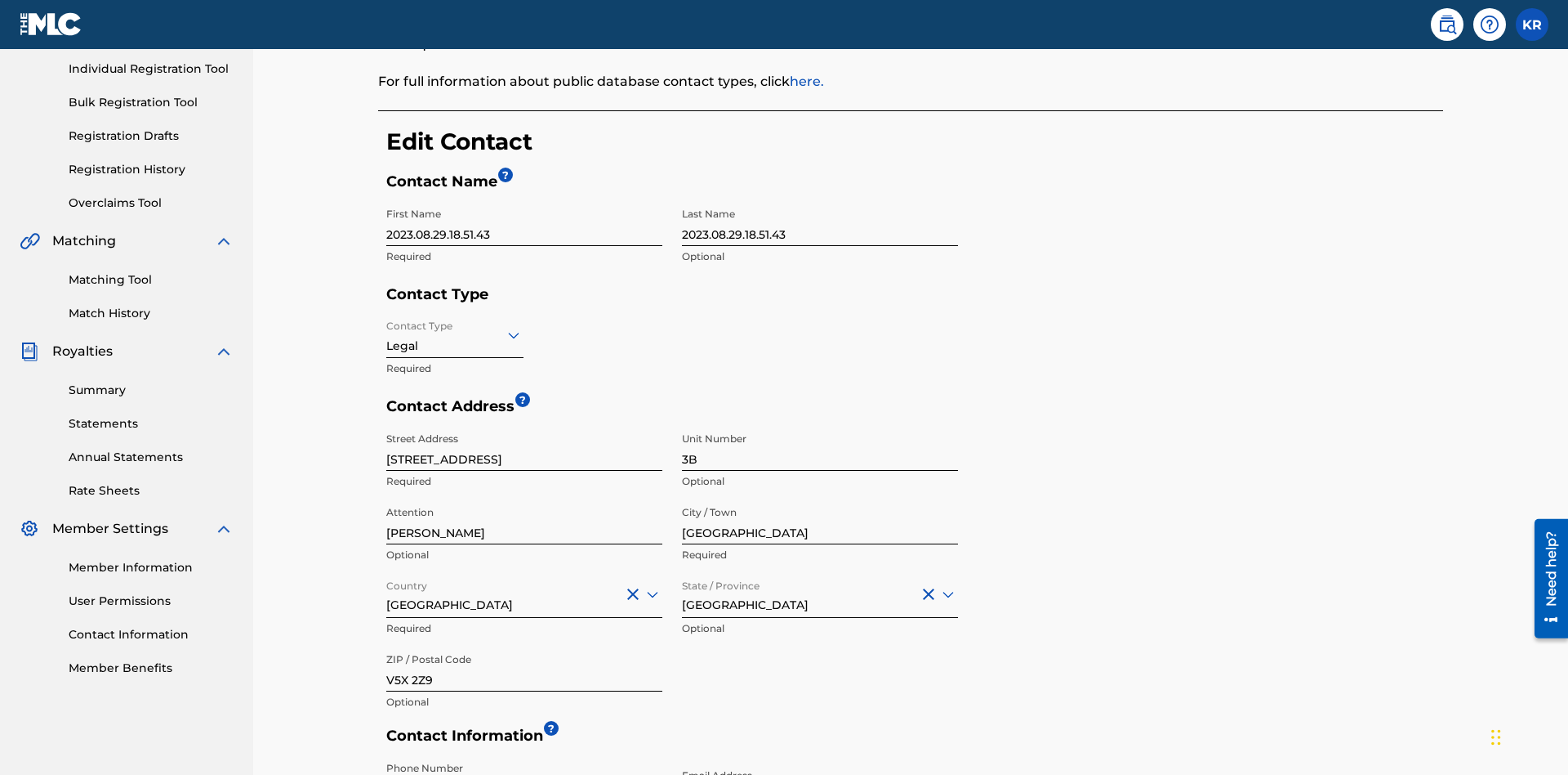
scroll to position [306, 0]
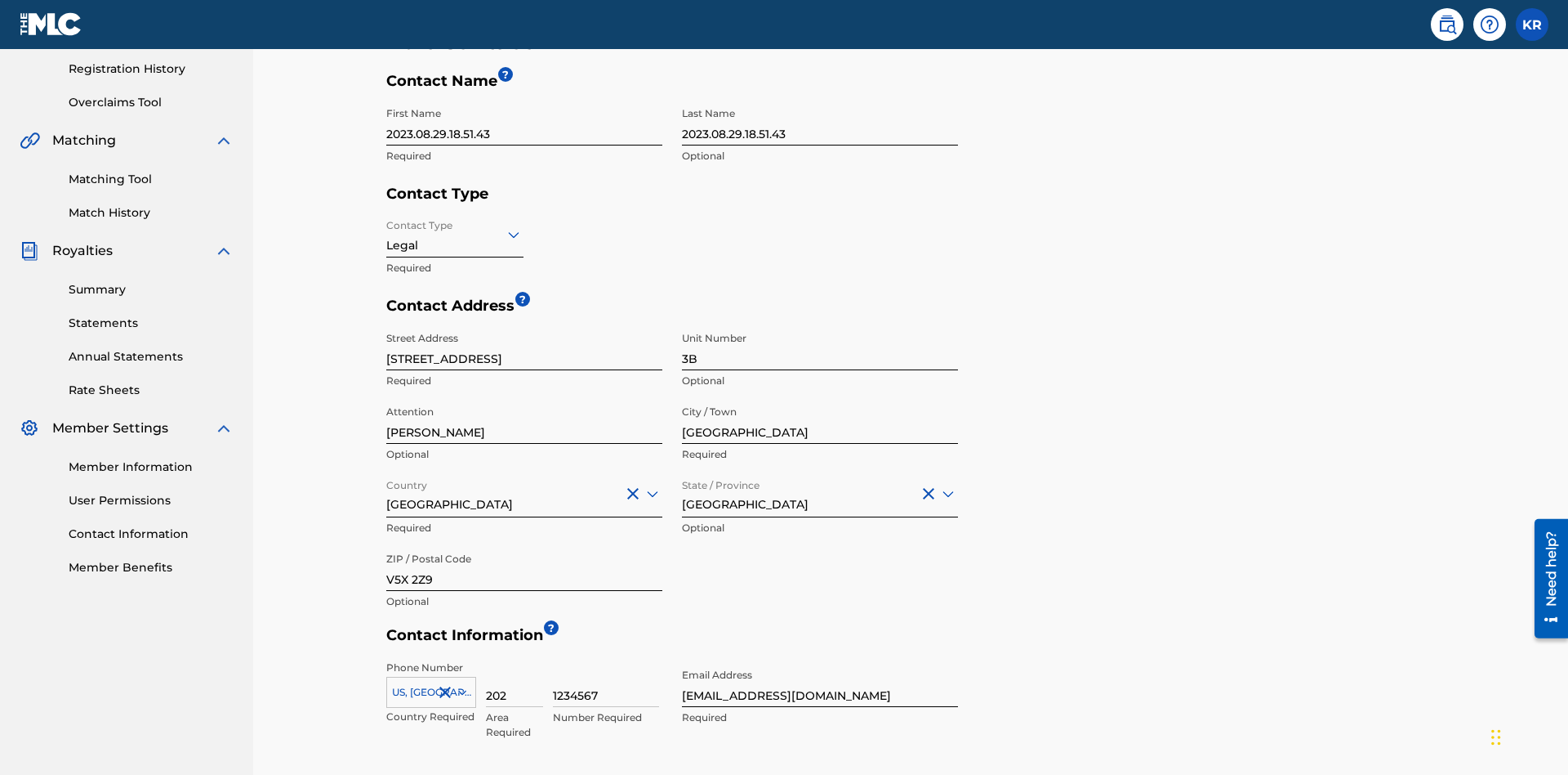
click at [524, 122] on input "2023.08.29.18.51.43" at bounding box center [524, 122] width 276 height 47
type input "2025.09.19.04.24.36"
click at [820, 122] on input "2023.08.29.18.51.43" at bounding box center [820, 122] width 276 height 47
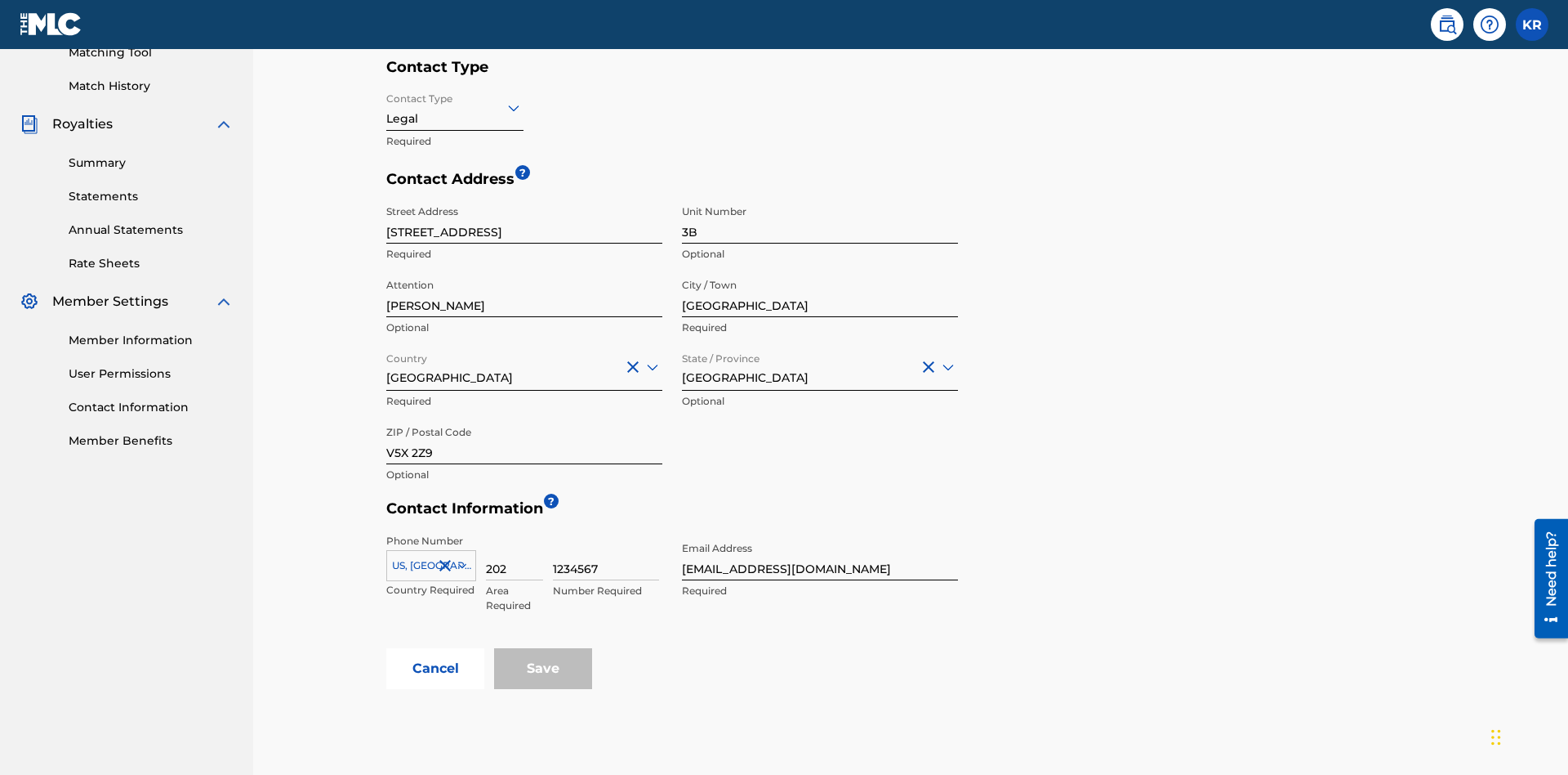
type input "2025.09.19.04.24.36"
click at [387, 107] on input "Contact Type" at bounding box center [387, 107] width 3 height 17
click at [455, 222] on div "Legal" at bounding box center [455, 222] width 136 height 37
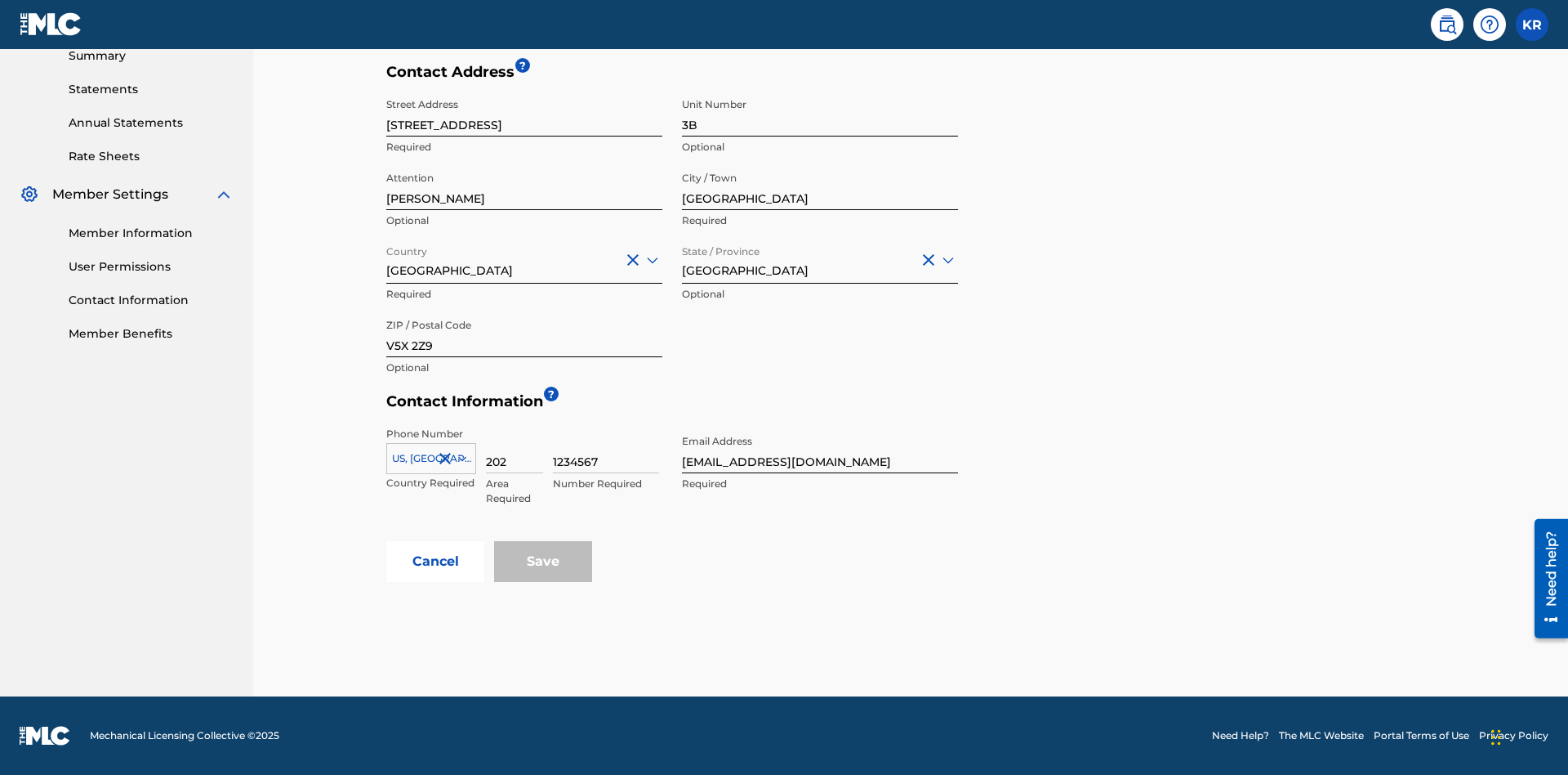
click at [820, 186] on input "[GEOGRAPHIC_DATA]" at bounding box center [820, 186] width 276 height 47
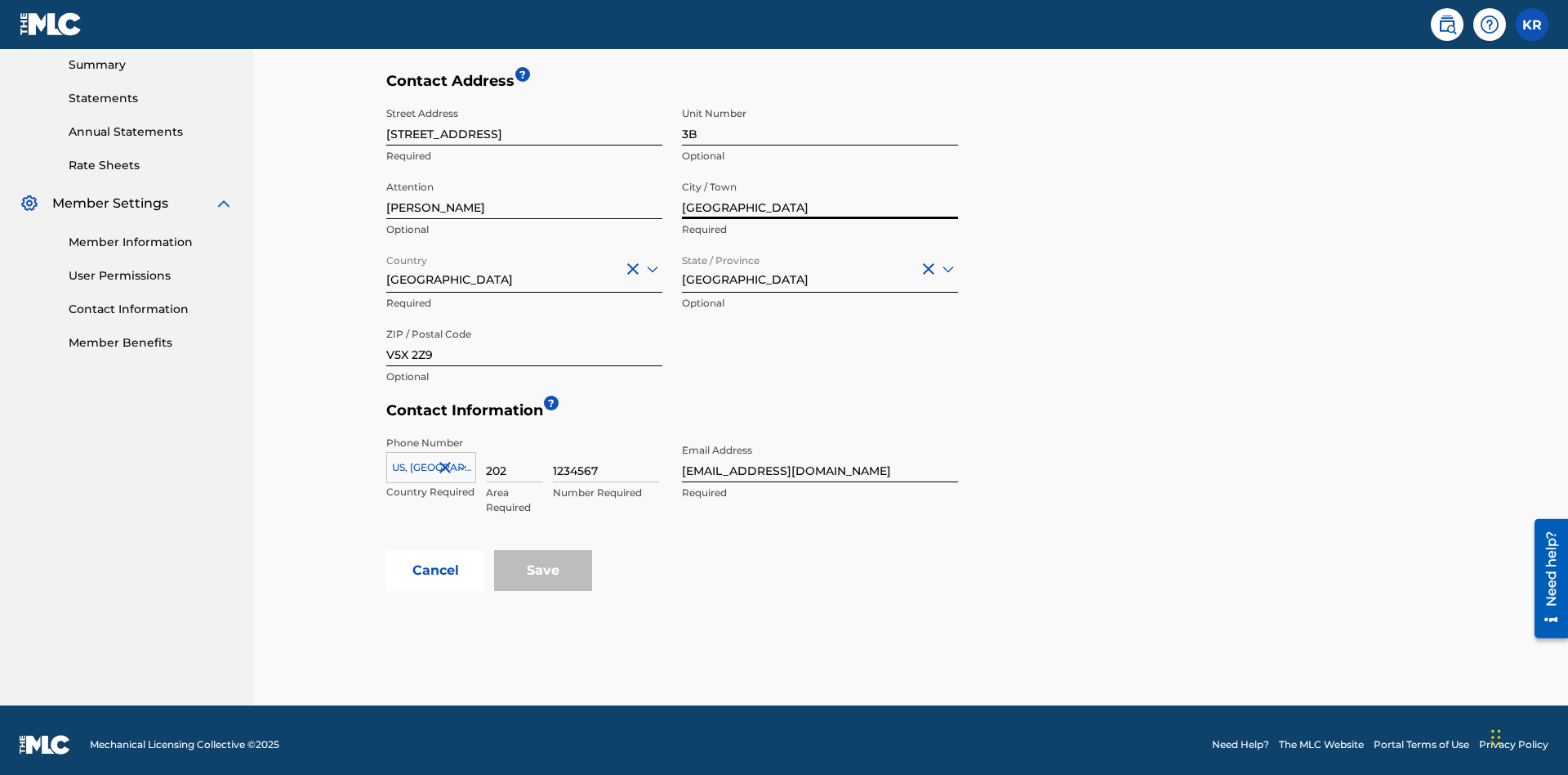
type input "[GEOGRAPHIC_DATA]"
click at [524, 122] on input "[STREET_ADDRESS]" at bounding box center [524, 122] width 276 height 47
type input "[STREET_ADDRESS]"
click at [820, 122] on input "3B" at bounding box center [820, 122] width 276 height 47
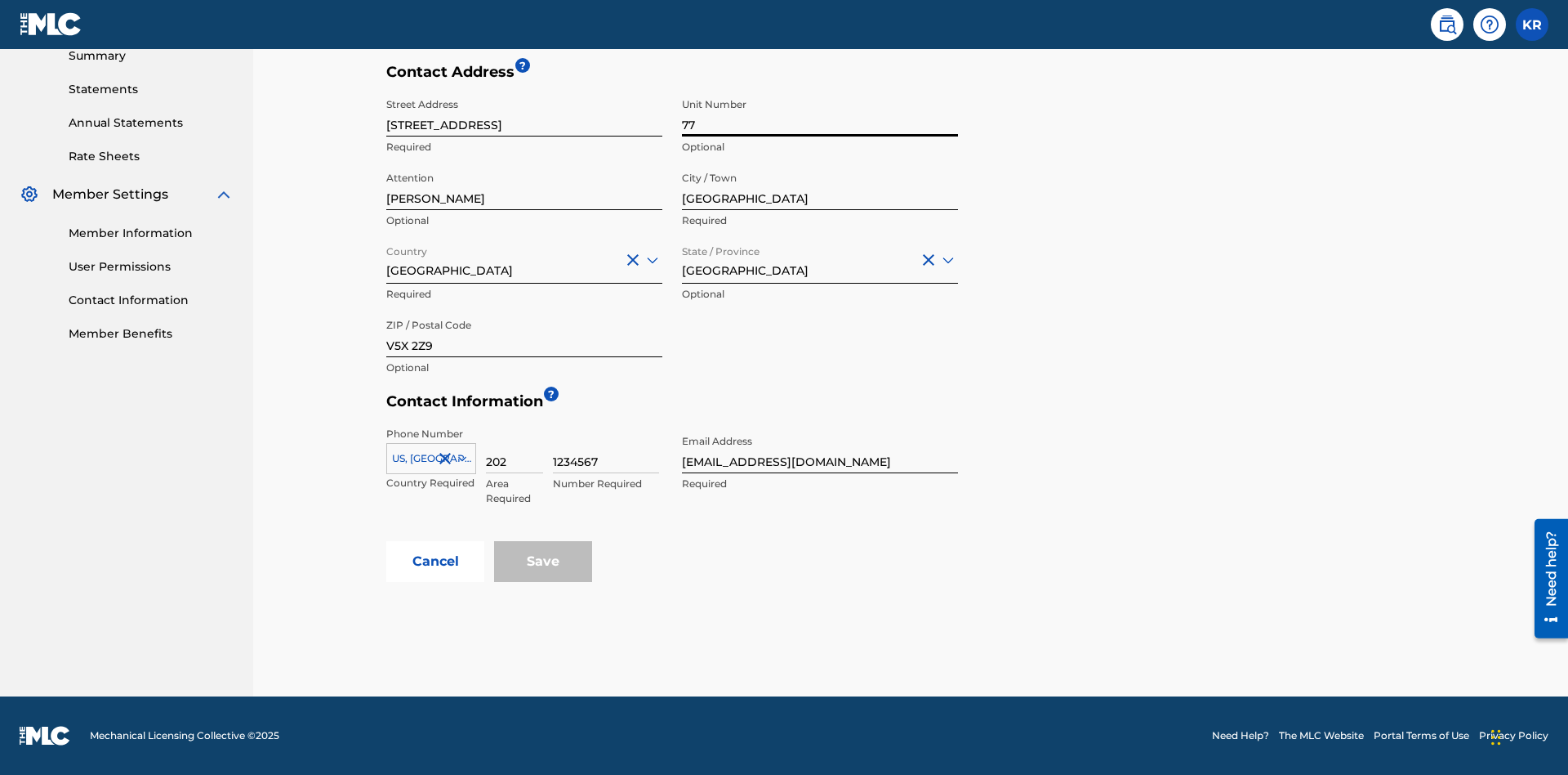
type input "77"
click at [524, 186] on input "[PERSON_NAME]" at bounding box center [524, 186] width 276 height 47
type input "[PERSON_NAME]"
click at [387, 259] on input "Country" at bounding box center [387, 259] width 3 height 17
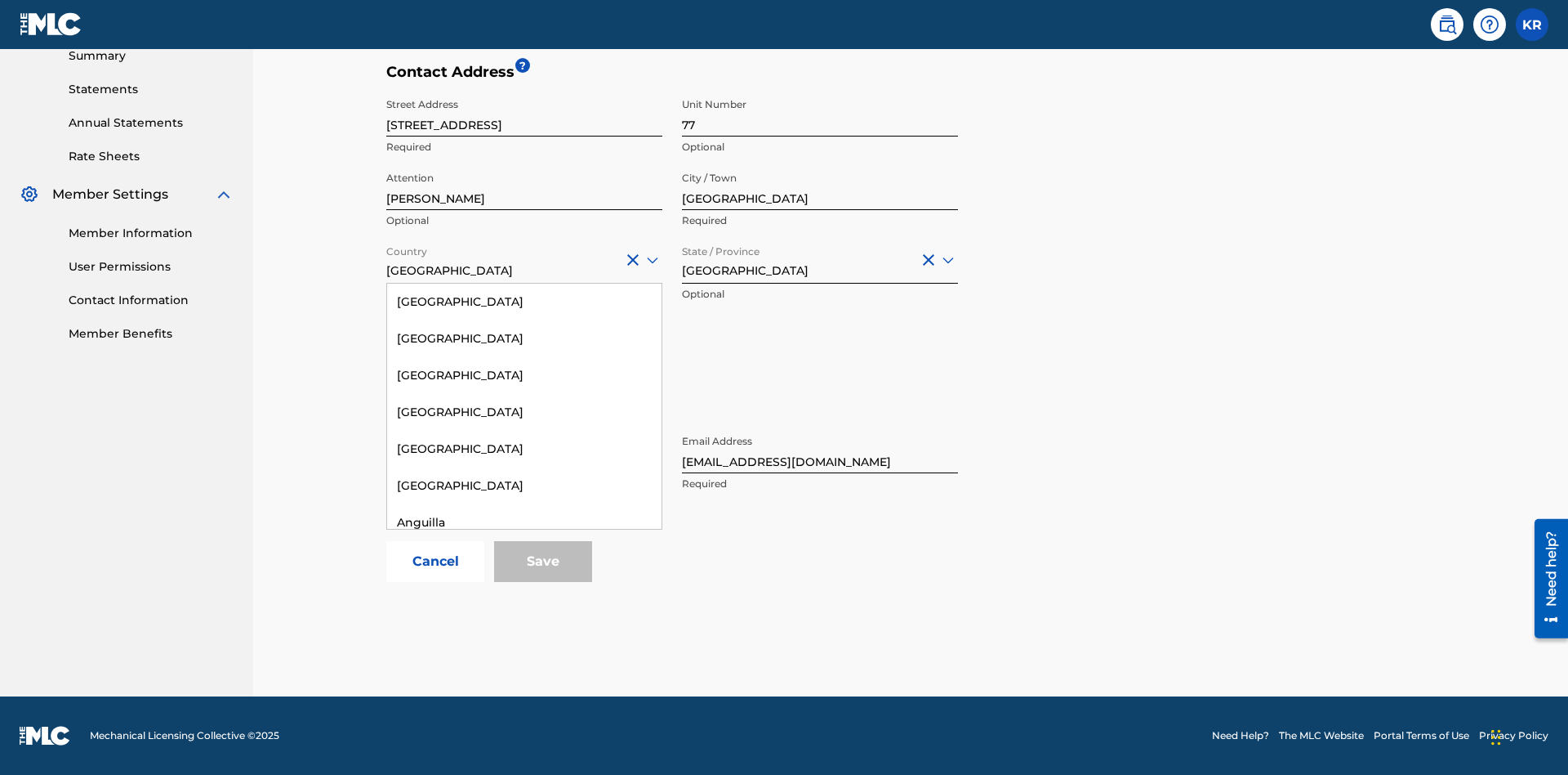
scroll to position [1054, 0]
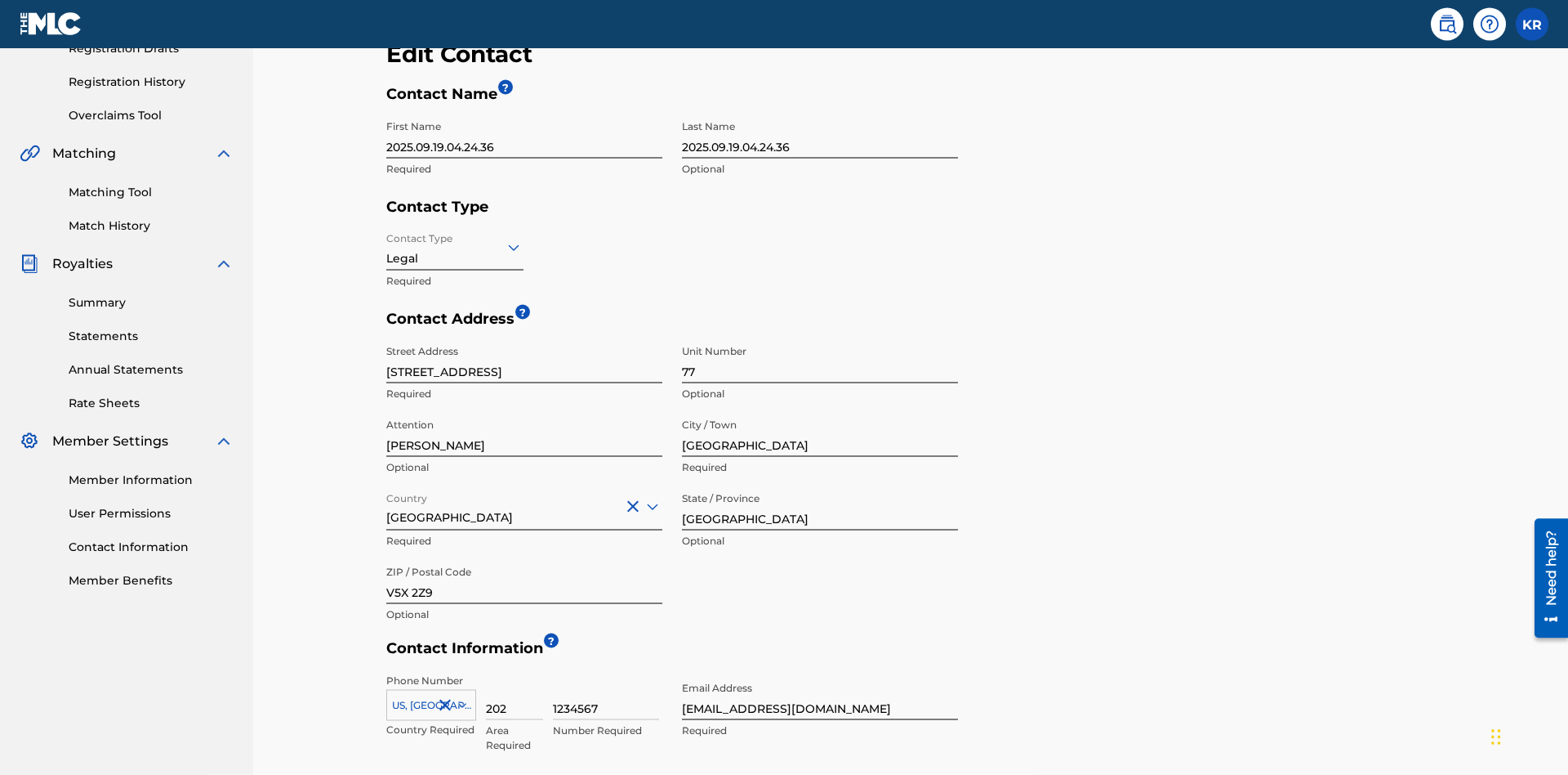
scroll to position [539, 0]
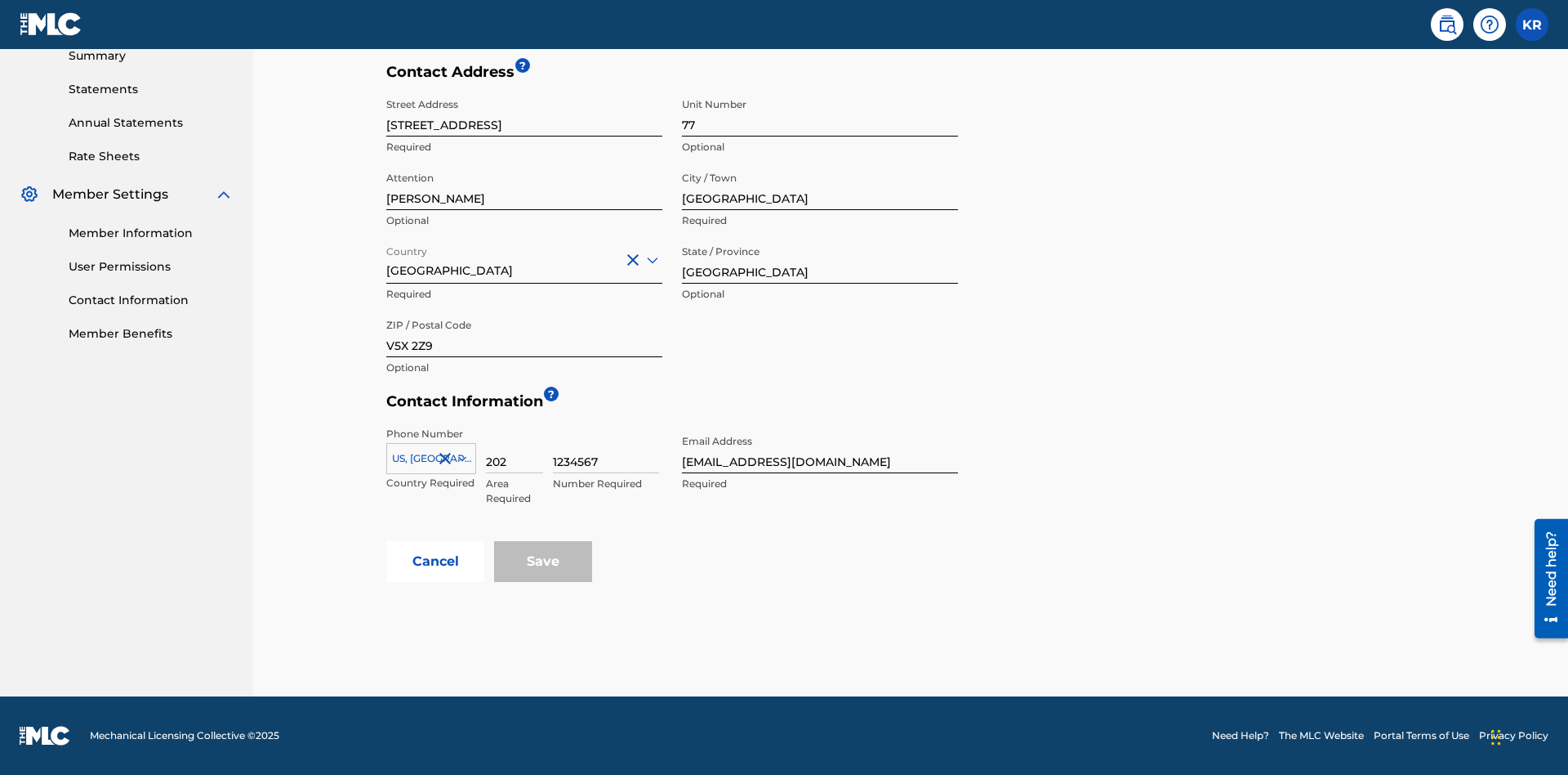
click at [820, 260] on input "[GEOGRAPHIC_DATA]" at bounding box center [820, 260] width 276 height 47
type input "[GEOGRAPHIC_DATA]"
click at [524, 333] on input "V5X 2Z9" at bounding box center [524, 333] width 276 height 47
type input "2060"
click at [459, 459] on icon at bounding box center [462, 458] width 9 height 5
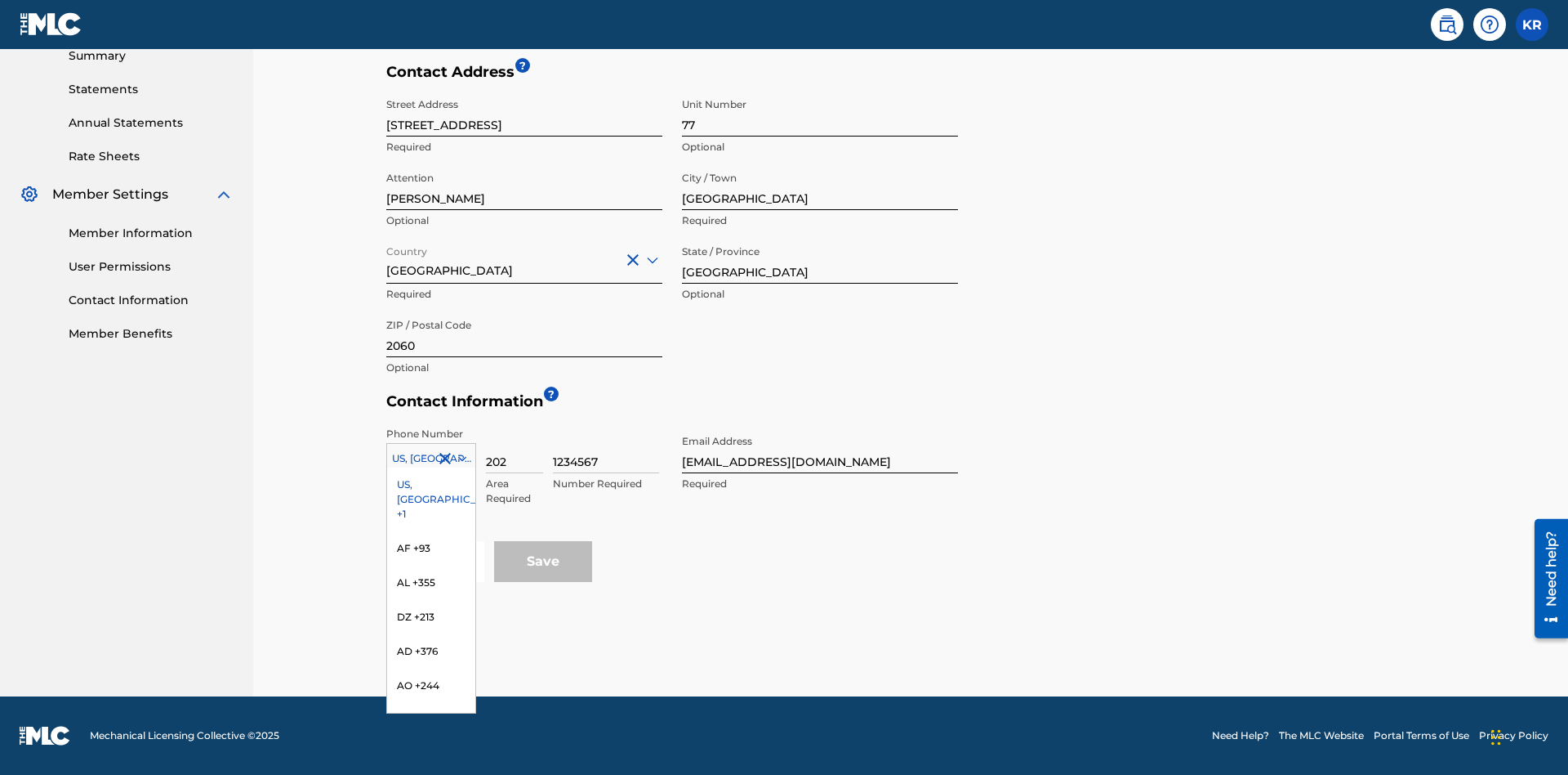
click at [514, 449] on input "202" at bounding box center [514, 449] width 57 height 47
type input "293"
click at [607, 449] on input "1234567" at bounding box center [607, 449] width 106 height 47
type input "9196900"
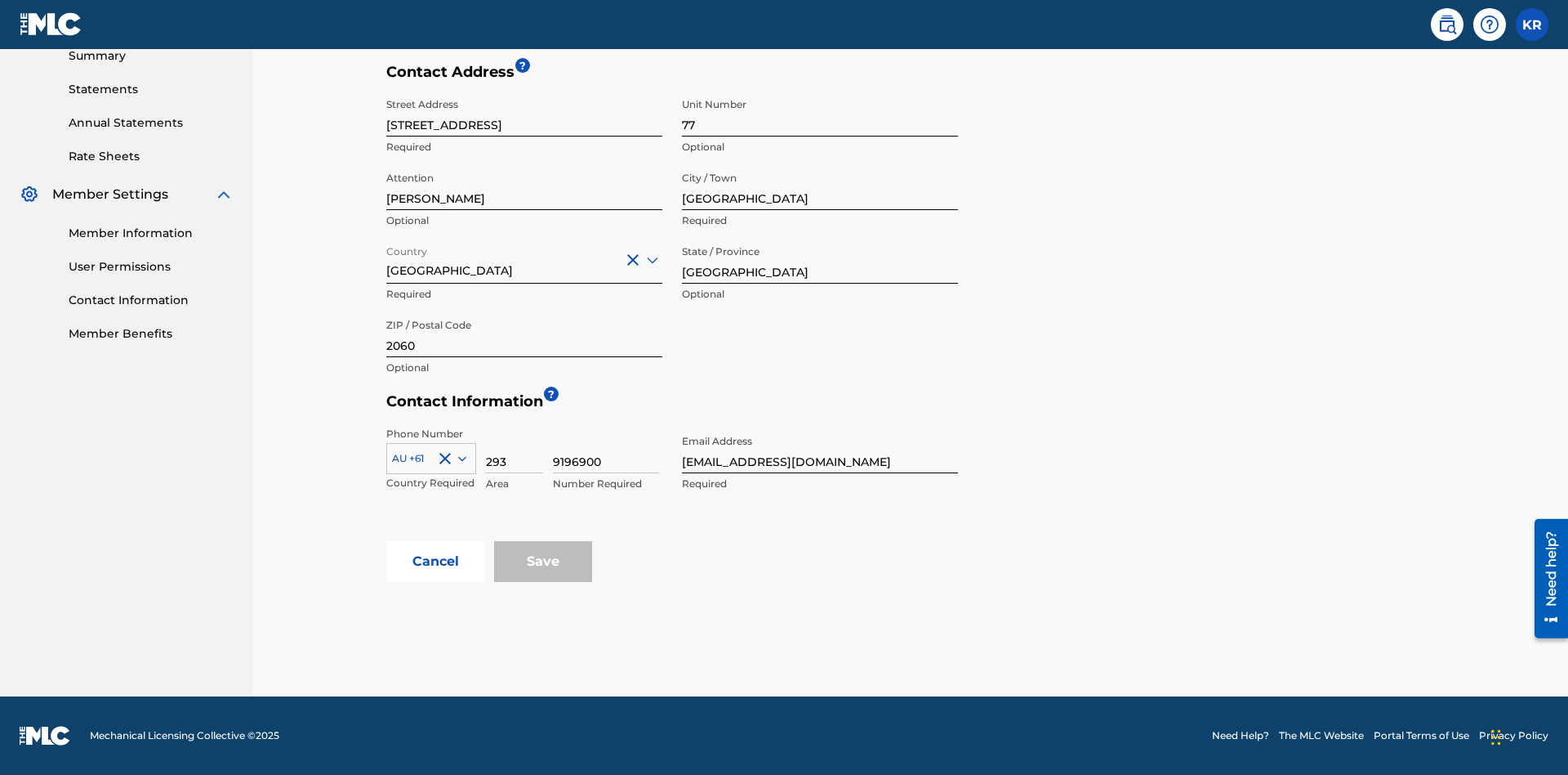
click at [820, 449] on input "[EMAIL_ADDRESS][DOMAIN_NAME]" at bounding box center [820, 449] width 276 height 47
type input "[EMAIL_ADDRESS][DOMAIN_NAME]"
click at [436, 561] on button "Cancel" at bounding box center [435, 561] width 98 height 41
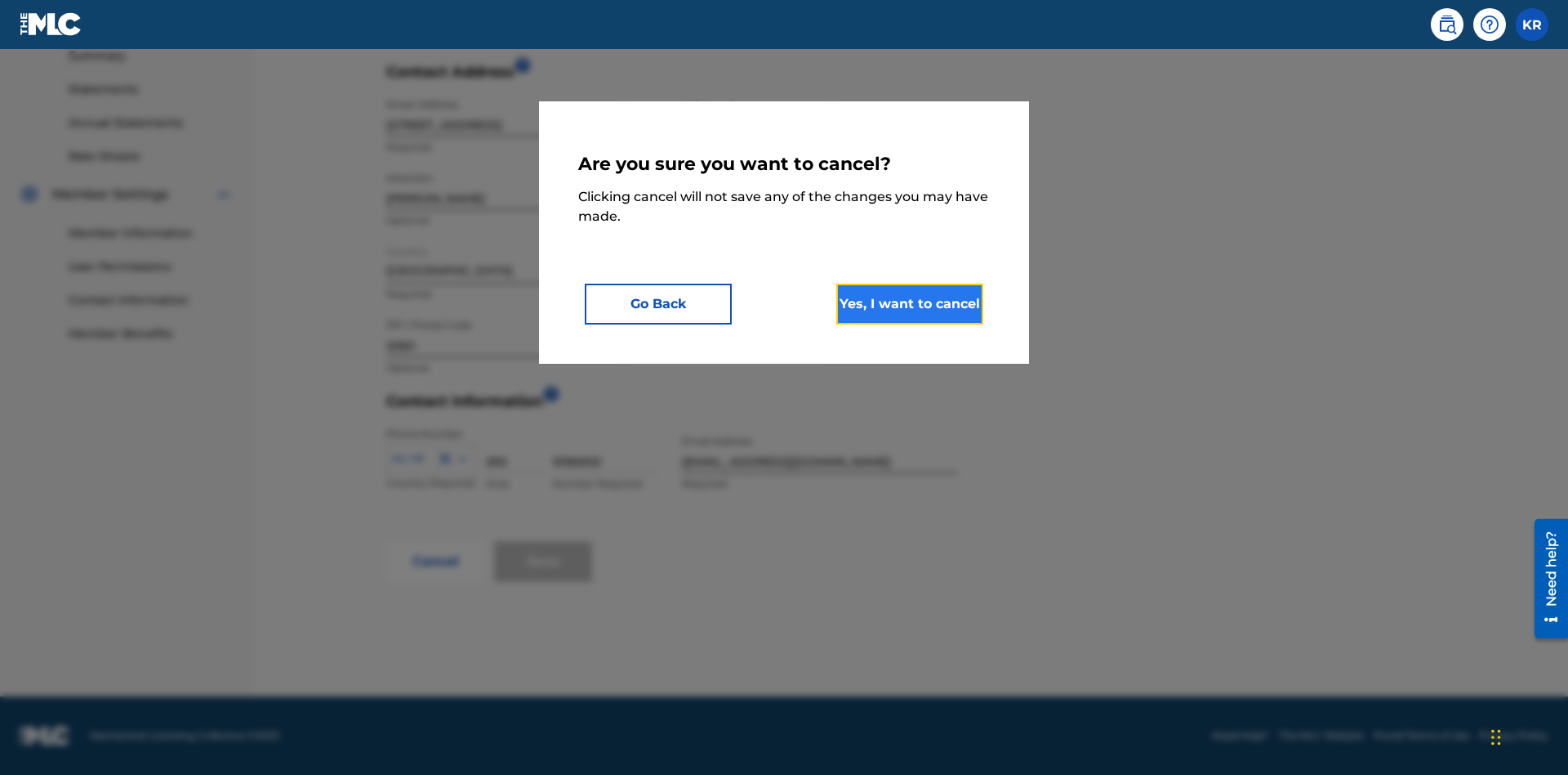
click at [910, 303] on button "Yes, I want to cancel" at bounding box center [909, 304] width 147 height 41
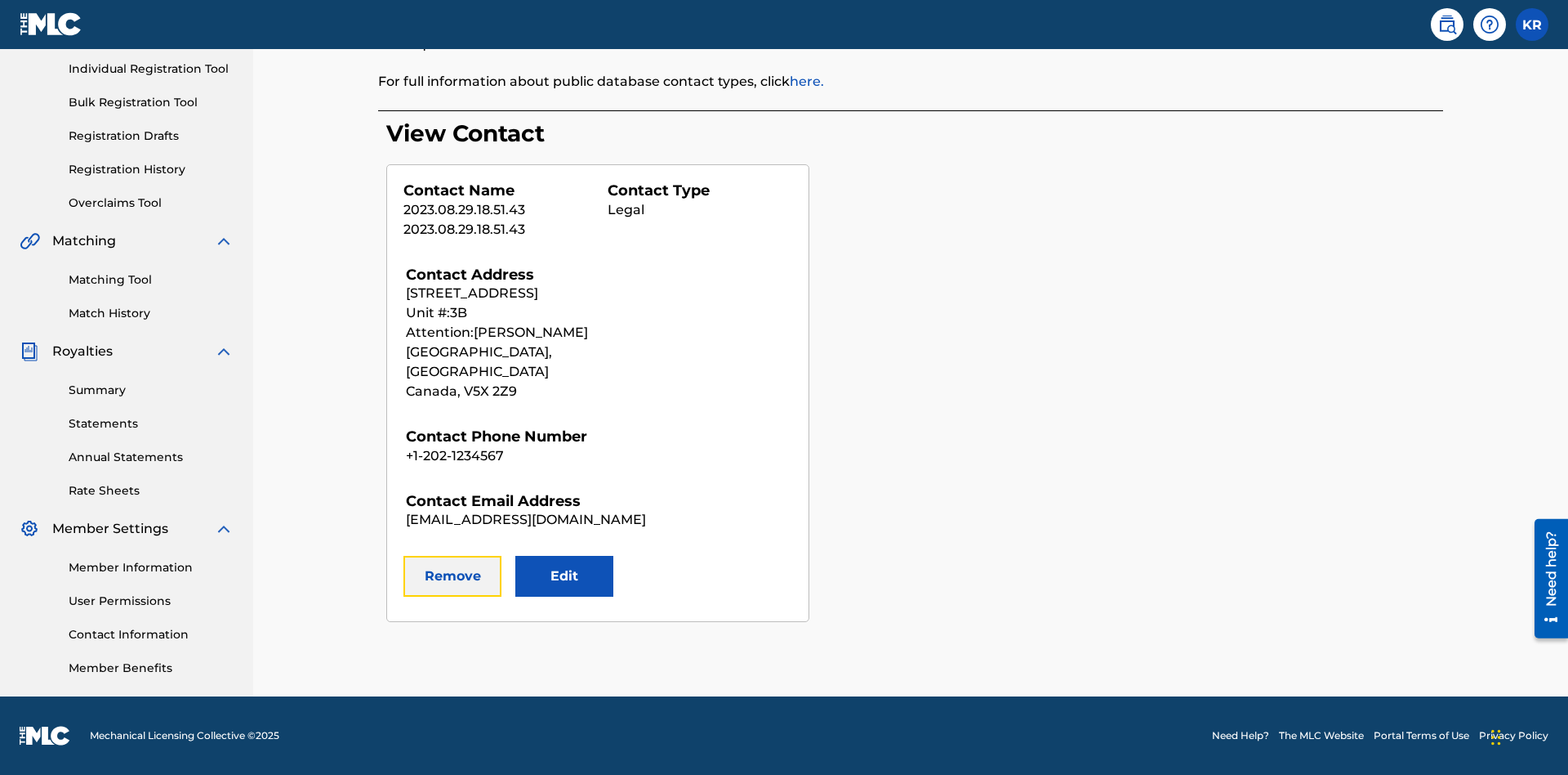
click at [453, 557] on button "Remove" at bounding box center [452, 576] width 98 height 41
